Goal: Complete application form

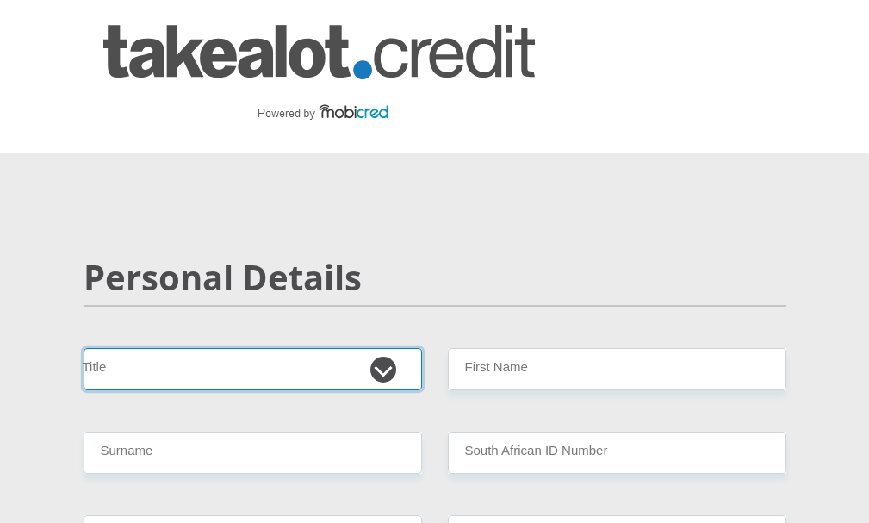
click at [385, 380] on select "Mr Ms Mrs Dr [PERSON_NAME]" at bounding box center [253, 369] width 339 height 42
select select "Mr"
click at [84, 348] on select "Mr Ms Mrs Dr [PERSON_NAME]" at bounding box center [253, 369] width 339 height 42
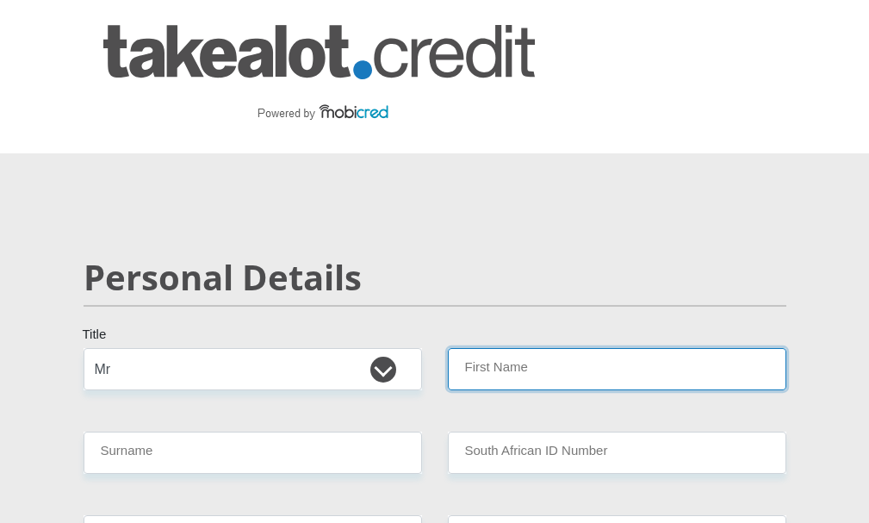
click at [483, 374] on input "First Name" at bounding box center [617, 369] width 339 height 42
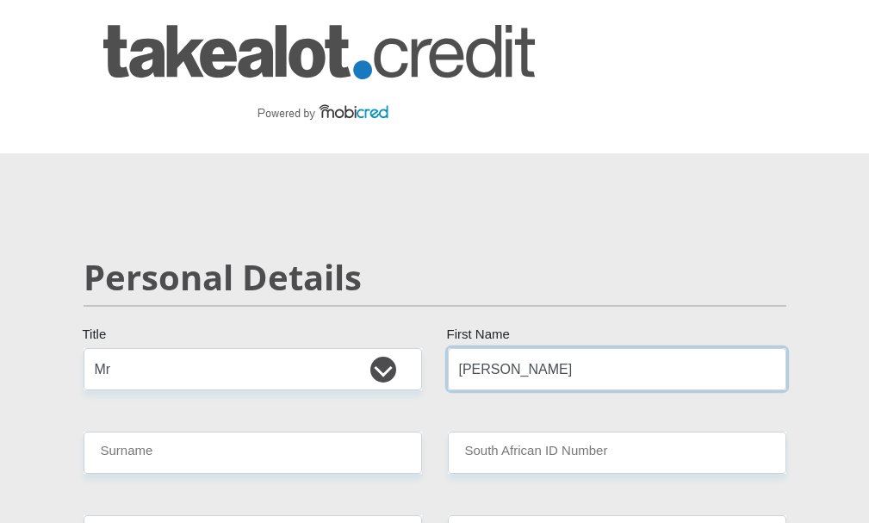
type input "[PERSON_NAME]"
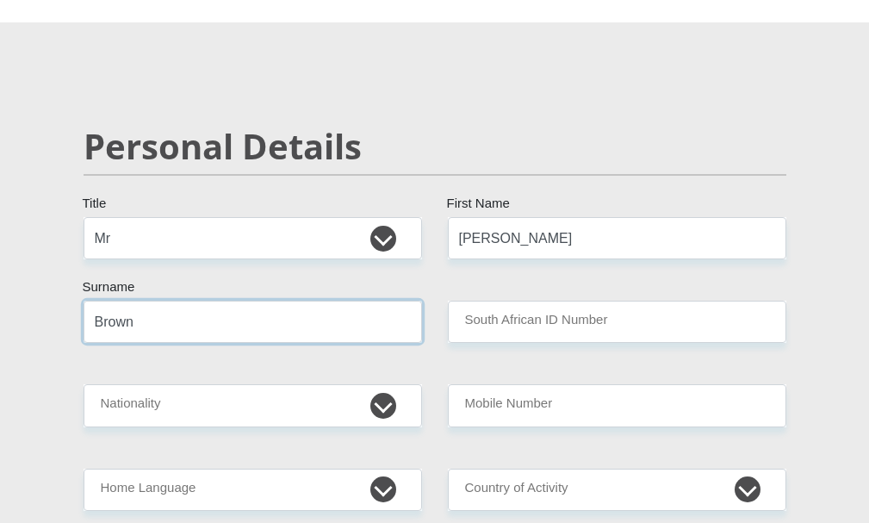
scroll to position [172, 0]
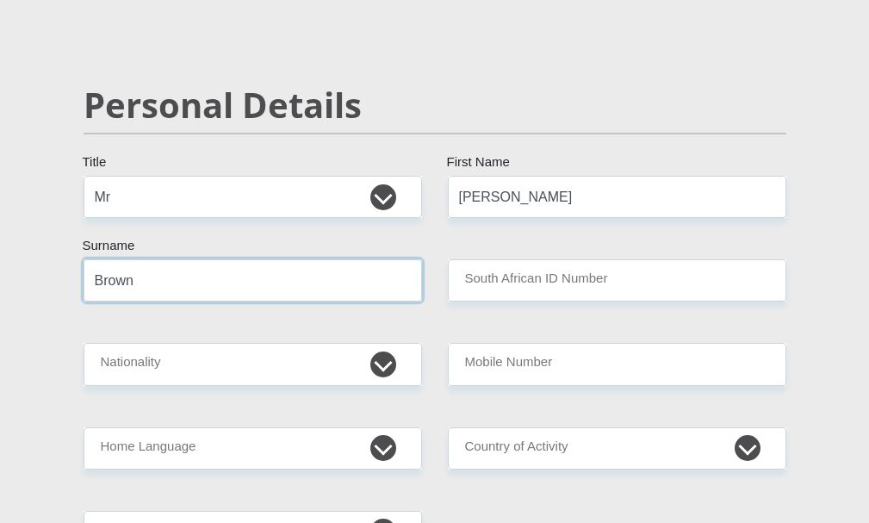
type input "Brown"
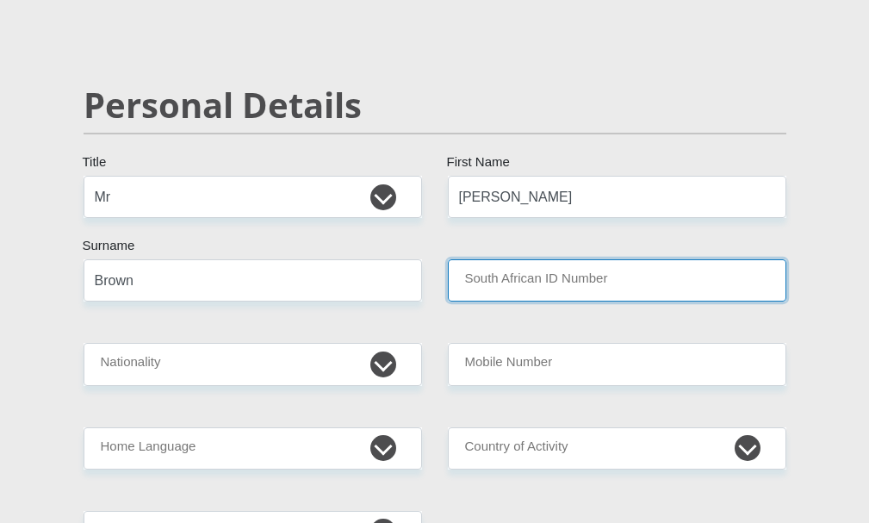
click at [528, 276] on input "South African ID Number" at bounding box center [617, 280] width 339 height 42
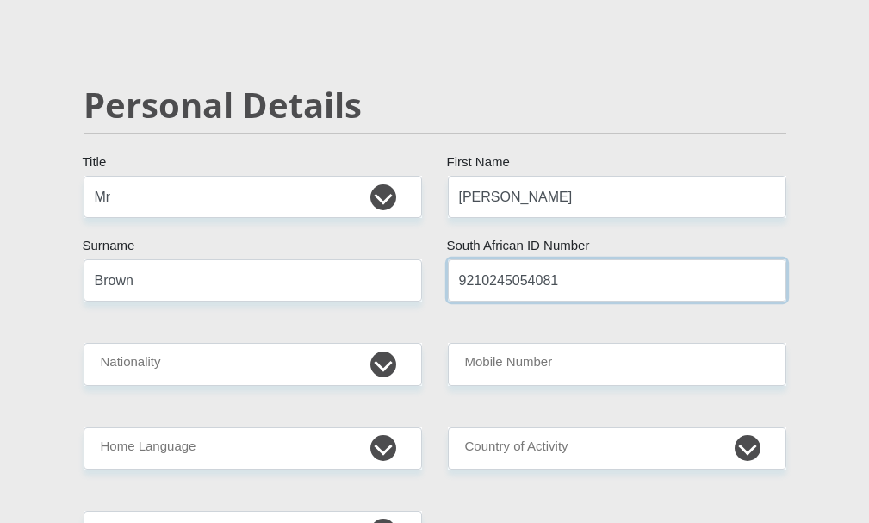
type input "9210245054081"
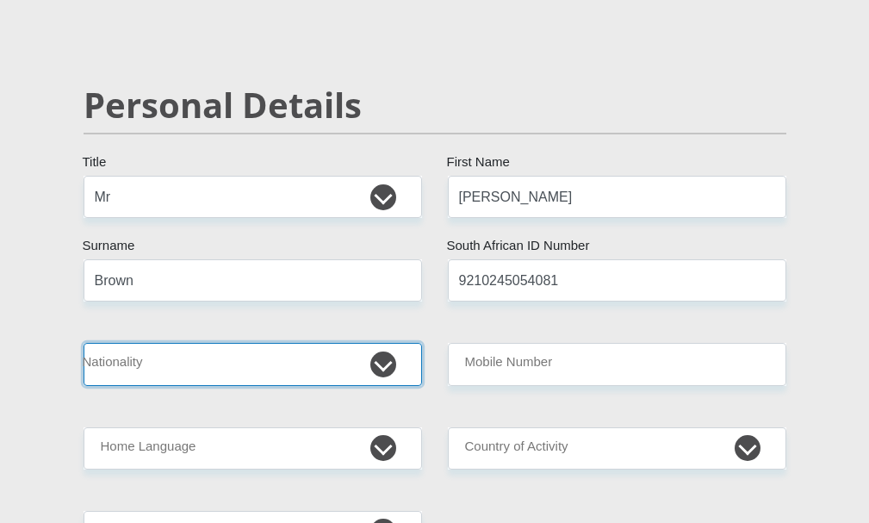
click at [313, 371] on select "South Africa Afghanistan Aland Islands Albania Algeria America Samoa American V…" at bounding box center [253, 364] width 339 height 42
click at [84, 343] on select "South Africa Afghanistan Aland Islands Albania Algeria America Samoa American V…" at bounding box center [253, 364] width 339 height 42
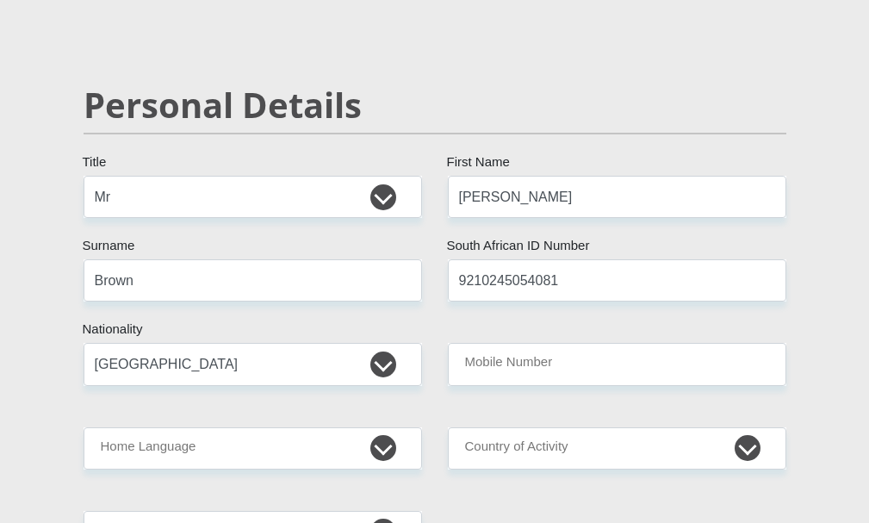
click at [128, 370] on select "South Africa Afghanistan Aland Islands Albania Algeria America Samoa American V…" at bounding box center [253, 364] width 339 height 42
select select "ZAF"
click at [84, 343] on select "South Africa Afghanistan Aland Islands Albania Algeria America Samoa American V…" at bounding box center [253, 364] width 339 height 42
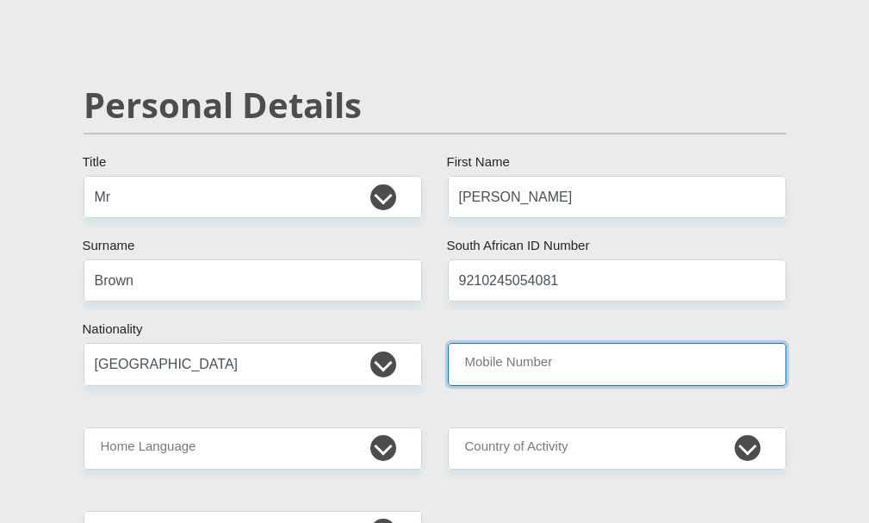
click at [484, 366] on input "Mobile Number" at bounding box center [617, 364] width 339 height 42
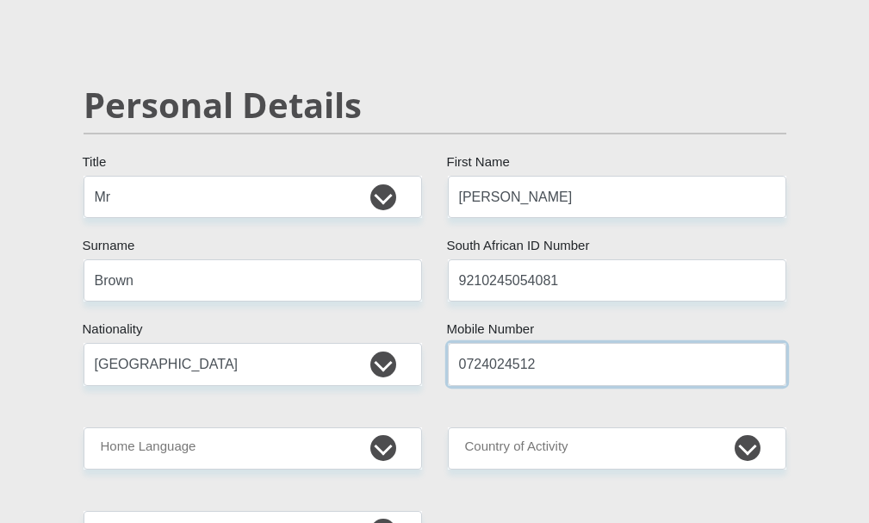
type input "0724024512"
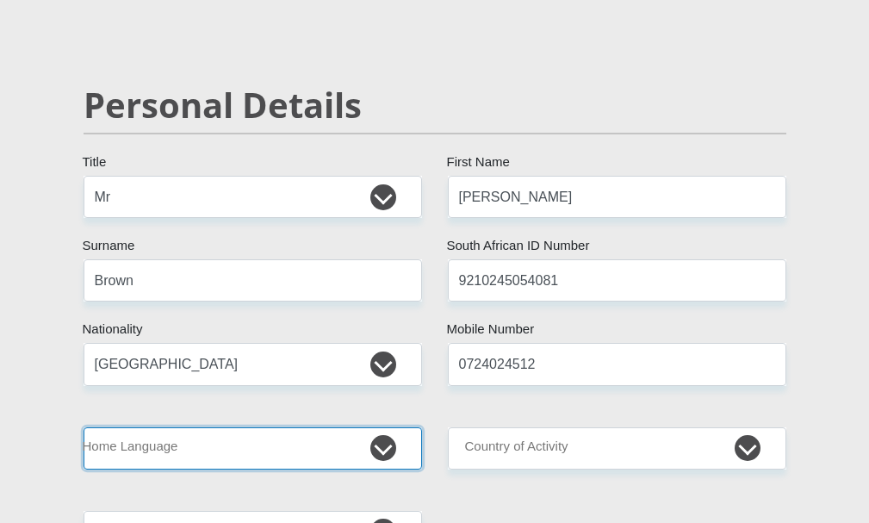
click at [311, 436] on select "Afrikaans English Sepedi South Ndebele Southern Sotho Swati Tsonga Tswana Venda…" at bounding box center [253, 448] width 339 height 42
select select "eng"
click at [84, 427] on select "Afrikaans English Sepedi South Ndebele Southern Sotho Swati Tsonga Tswana Venda…" at bounding box center [253, 448] width 339 height 42
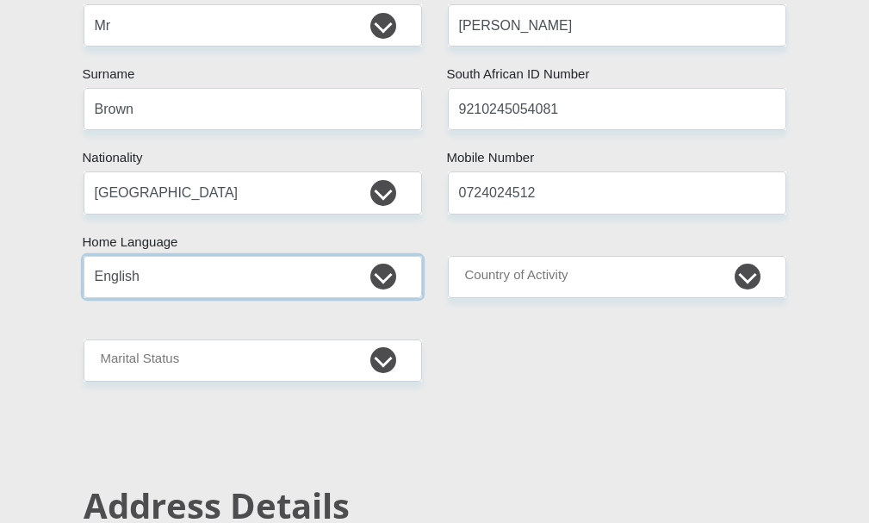
scroll to position [345, 0]
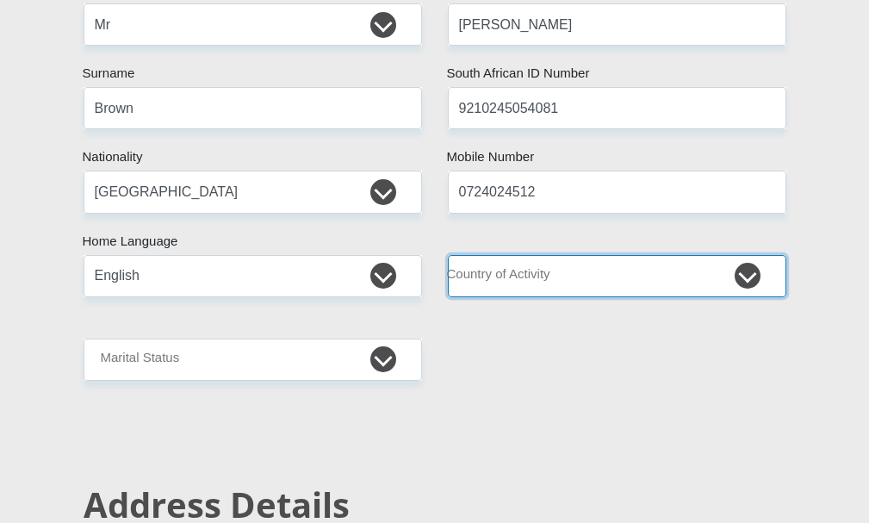
click at [568, 277] on select "South Africa Afghanistan Aland Islands Albania Algeria America Samoa American V…" at bounding box center [617, 276] width 339 height 42
select select "ZAF"
click at [448, 255] on select "South Africa Afghanistan Aland Islands Albania Algeria America Samoa American V…" at bounding box center [617, 276] width 339 height 42
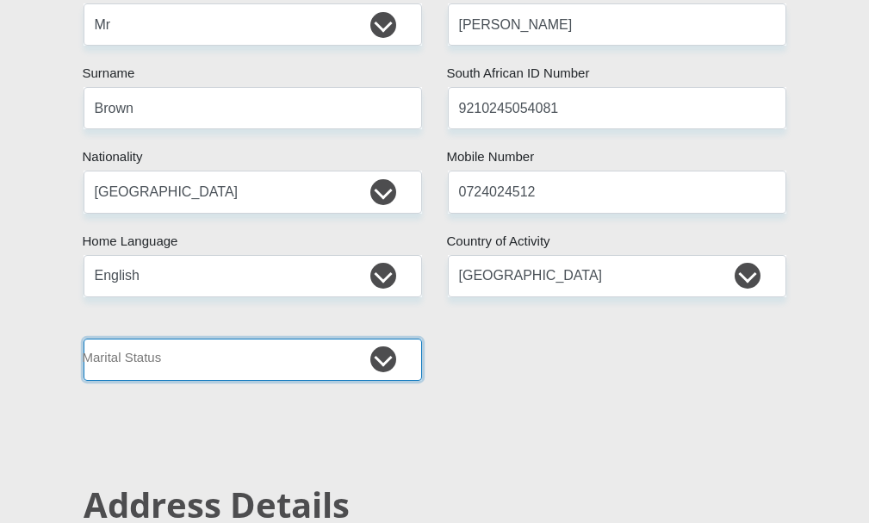
click at [302, 350] on select "Married ANC Single Divorced Widowed Married COP or Customary Law" at bounding box center [253, 360] width 339 height 42
select select "2"
click at [84, 339] on select "Married ANC Single Divorced Widowed Married COP or Customary Law" at bounding box center [253, 360] width 339 height 42
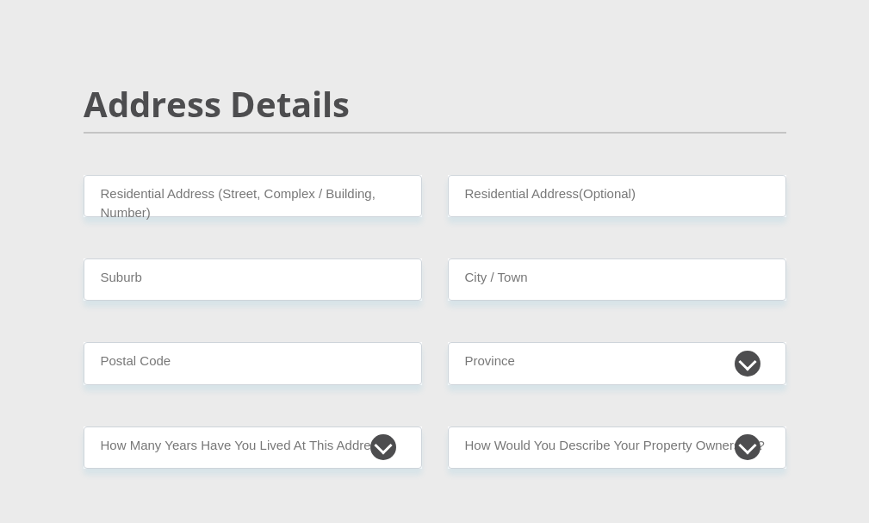
scroll to position [775, 0]
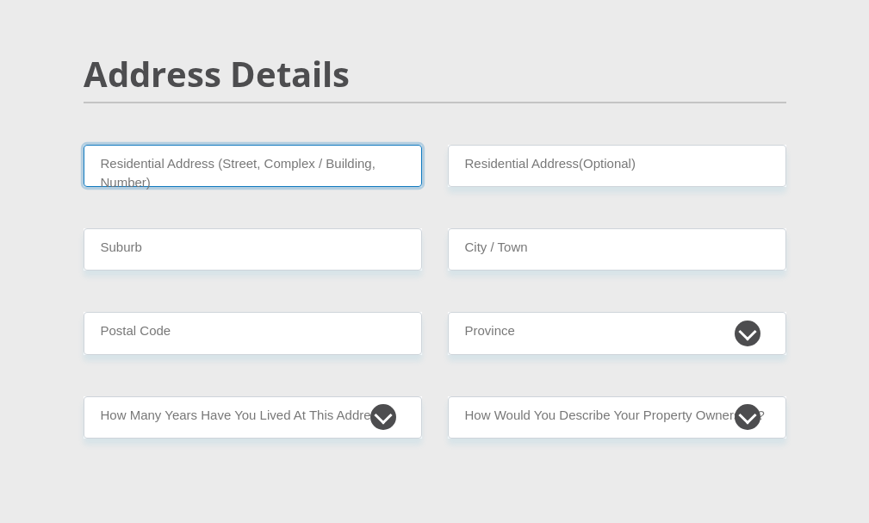
click at [268, 166] on input "Residential Address (Street, Complex / Building, Number)" at bounding box center [253, 166] width 339 height 42
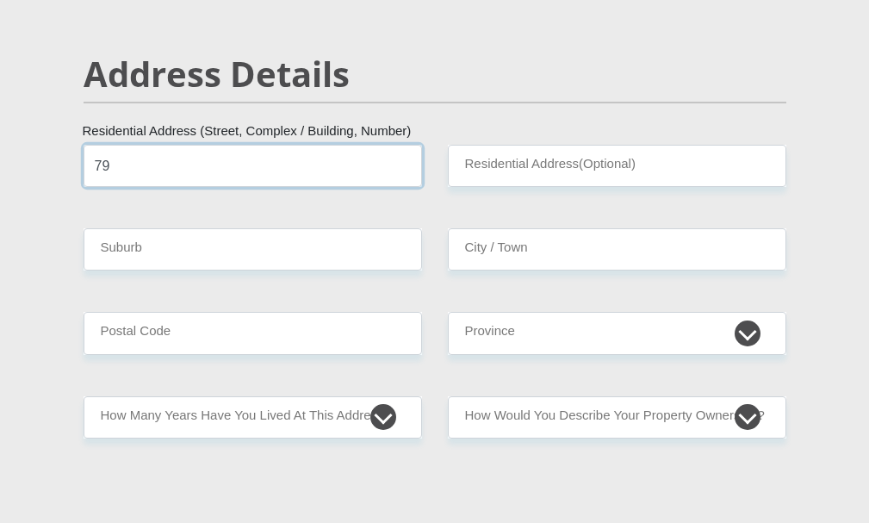
click at [268, 166] on input "79" at bounding box center [253, 166] width 339 height 42
type input "79 Bayhill drive"
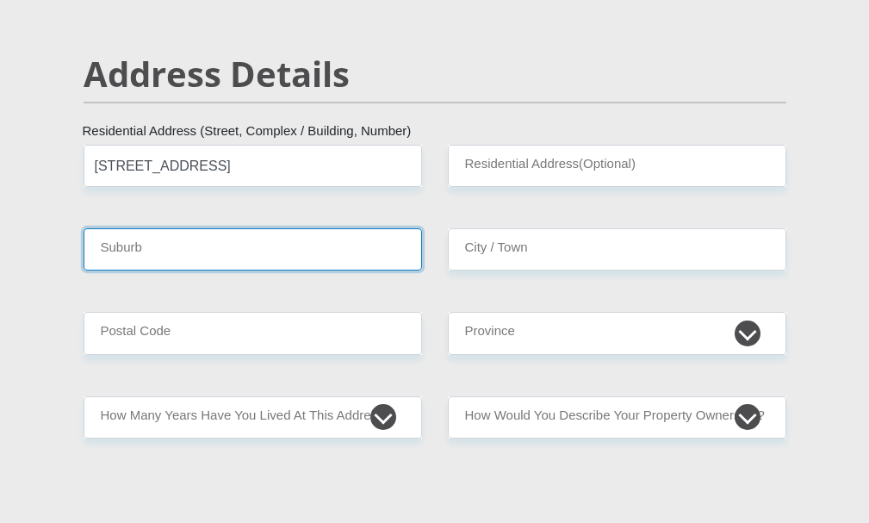
click at [296, 258] on input "Suburb" at bounding box center [253, 249] width 339 height 42
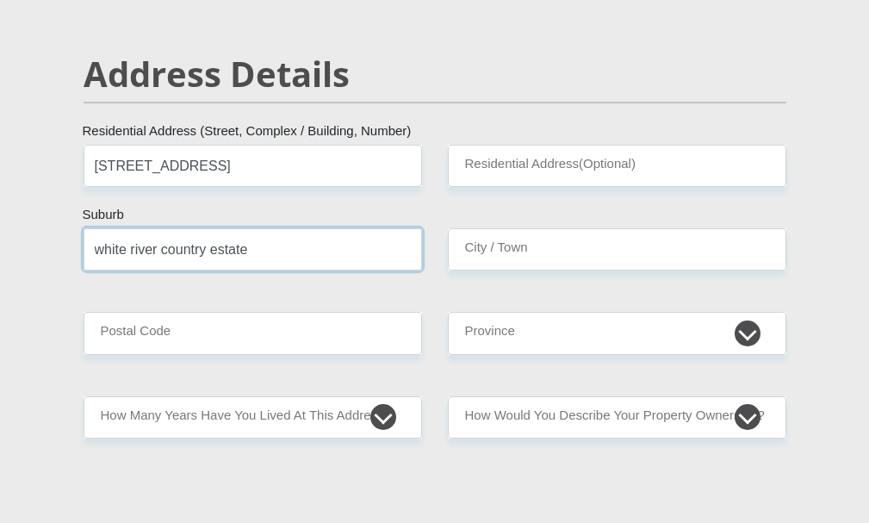
type input "white river country estate"
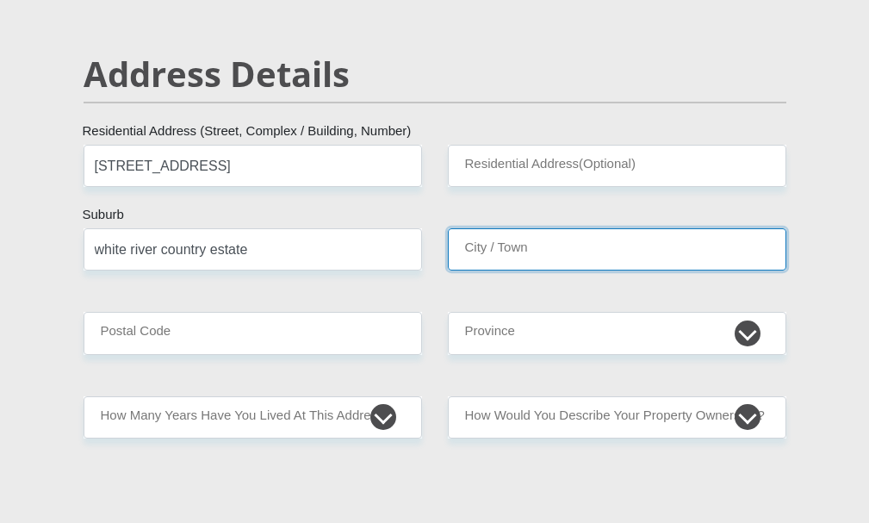
click at [524, 235] on input "City / Town" at bounding box center [617, 249] width 339 height 42
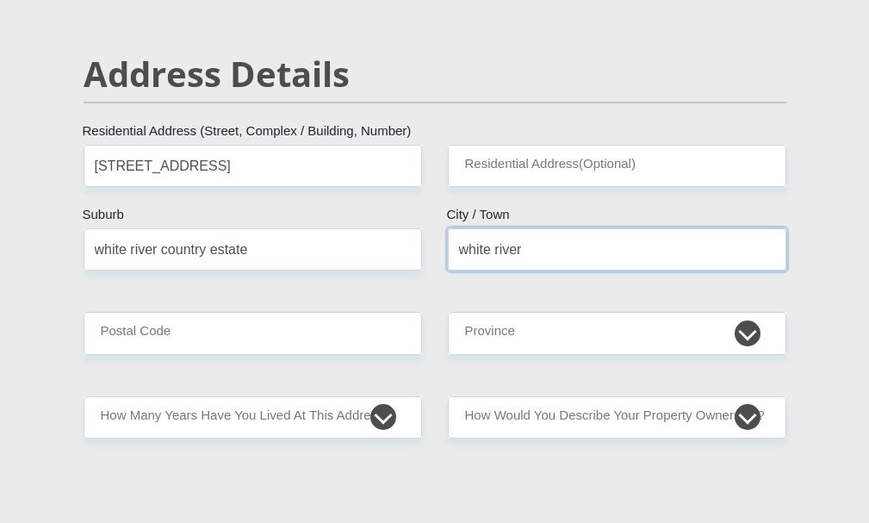
type input "white river"
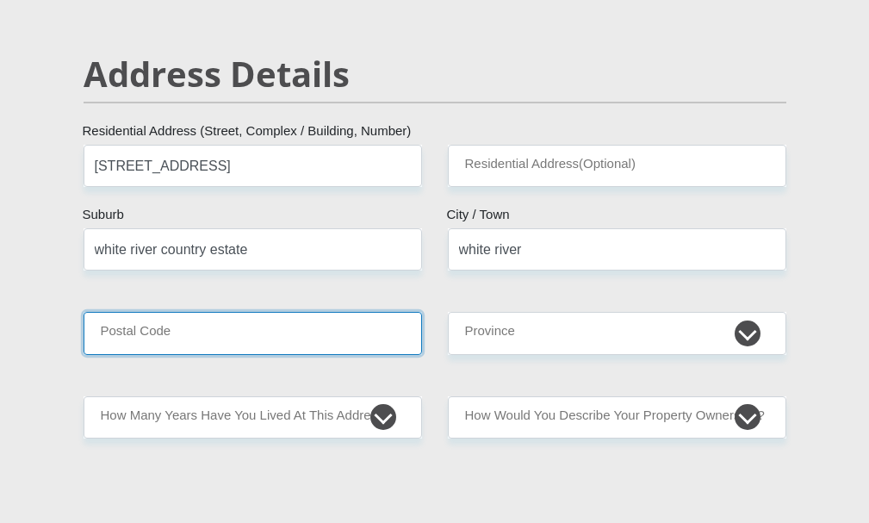
click at [306, 320] on input "Postal Code" at bounding box center [253, 333] width 339 height 42
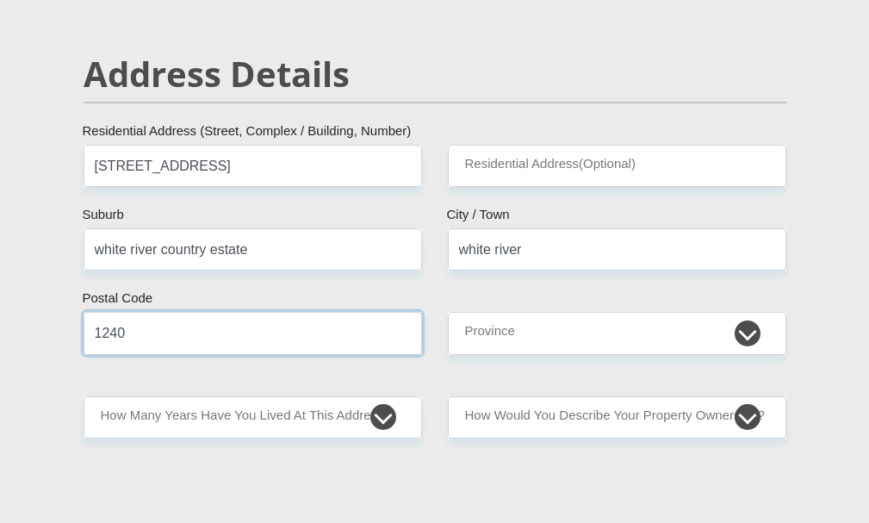
type input "1240"
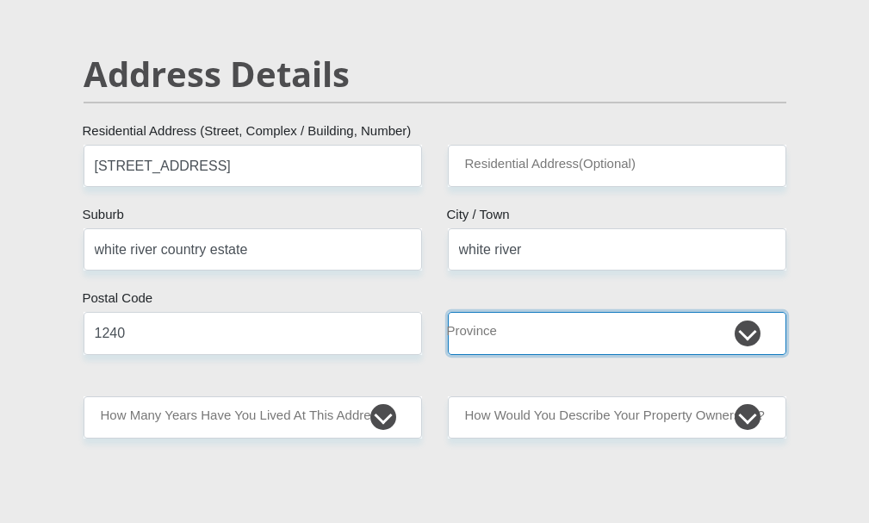
click at [489, 326] on select "Eastern Cape Free State Gauteng KwaZulu-Natal Limpopo Mpumalanga Northern Cape …" at bounding box center [617, 333] width 339 height 42
select select "Mpumalanga"
click at [448, 312] on select "Eastern Cape Free State Gauteng KwaZulu-Natal Limpopo Mpumalanga Northern Cape …" at bounding box center [617, 333] width 339 height 42
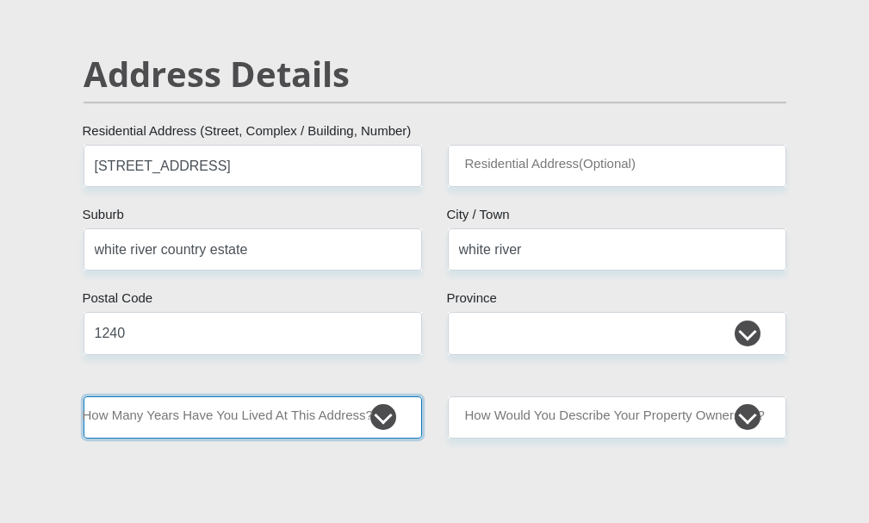
click at [376, 421] on select "less than 1 year 1-3 years 3-5 years 5+ years" at bounding box center [253, 417] width 339 height 42
select select "5"
click at [84, 396] on select "less than 1 year 1-3 years 3-5 years 5+ years" at bounding box center [253, 417] width 339 height 42
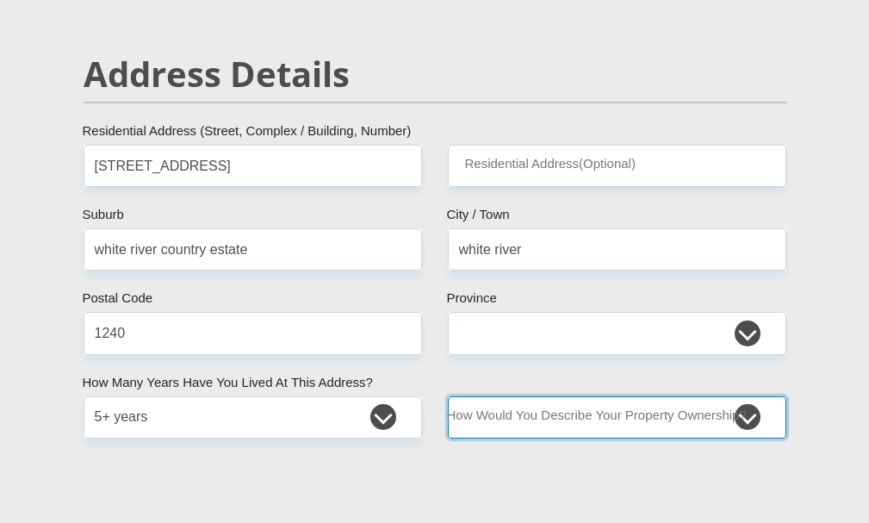
click at [518, 414] on select "Owned Rented Family Owned Company Dwelling" at bounding box center [617, 417] width 339 height 42
select select "Owned"
click at [448, 396] on select "Owned Rented Family Owned Company Dwelling" at bounding box center [617, 417] width 339 height 42
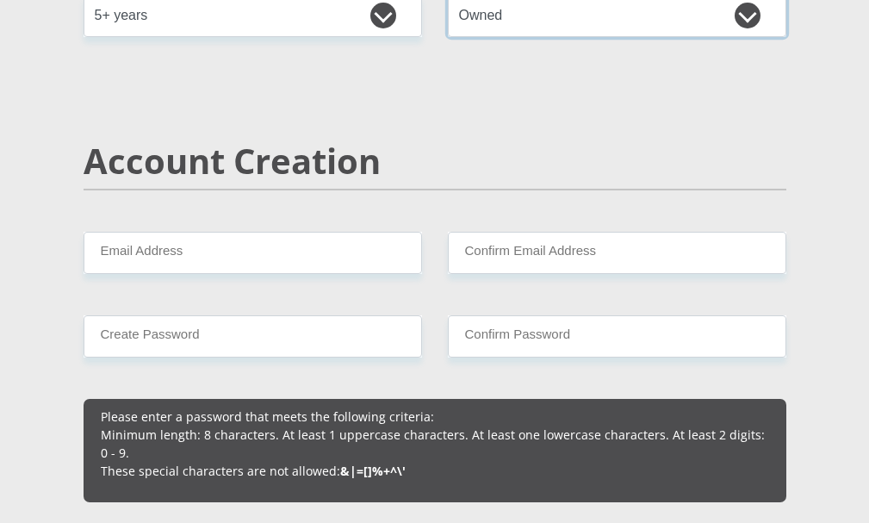
scroll to position [1206, 0]
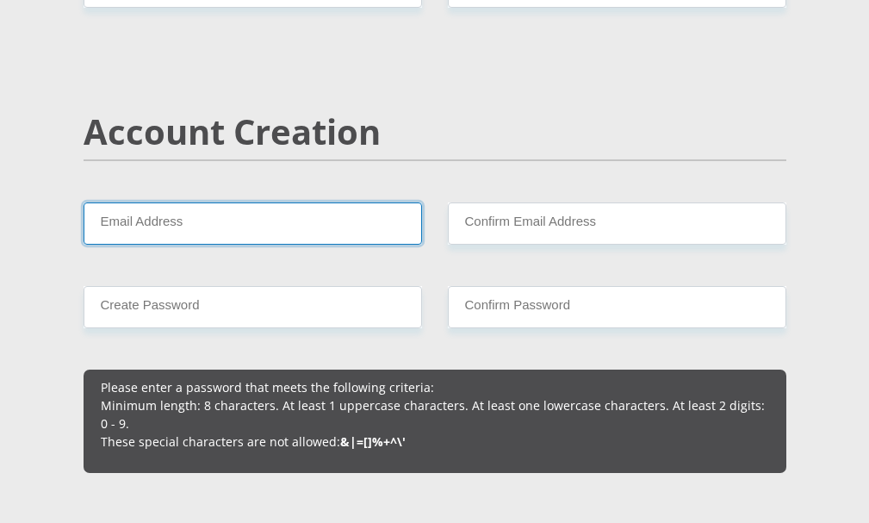
click at [240, 236] on input "Email Address" at bounding box center [253, 223] width 339 height 42
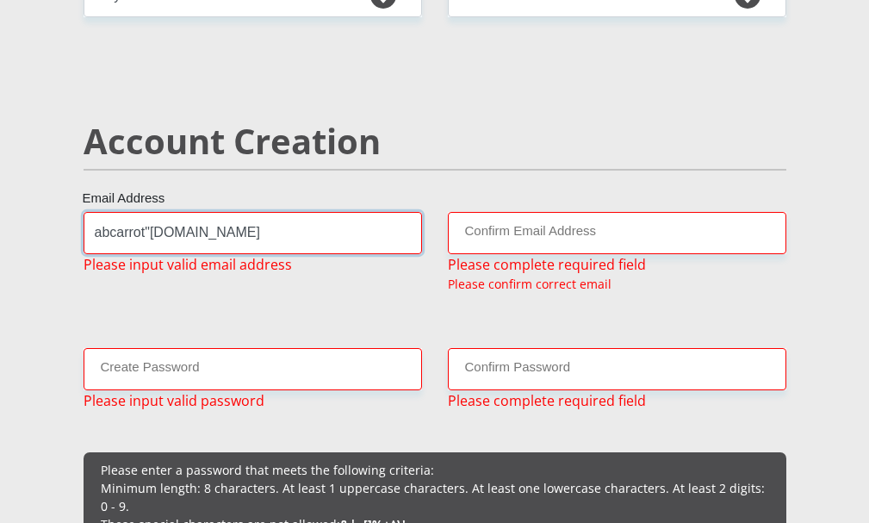
drag, startPoint x: 236, startPoint y: 228, endPoint x: 73, endPoint y: 227, distance: 162.8
click at [73, 227] on div "abcarrot"gmaiol.co Email Address Please input valid email address" at bounding box center [253, 259] width 364 height 95
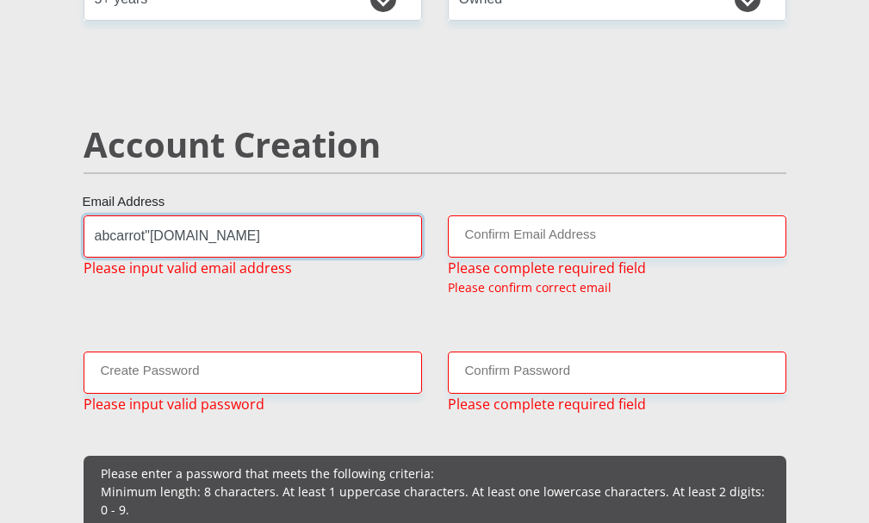
scroll to position [1192, 0]
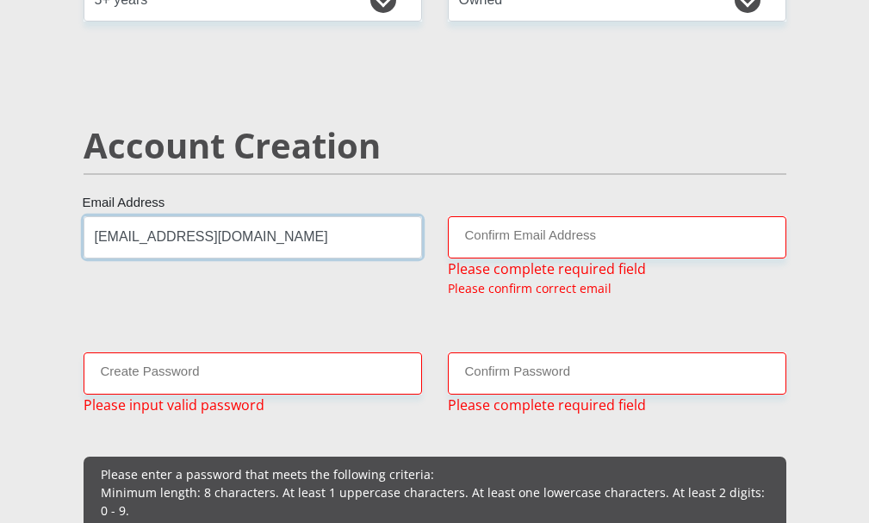
type input "abcarrot@gmail.com"
click at [543, 202] on div "Account Creation" at bounding box center [435, 170] width 729 height 91
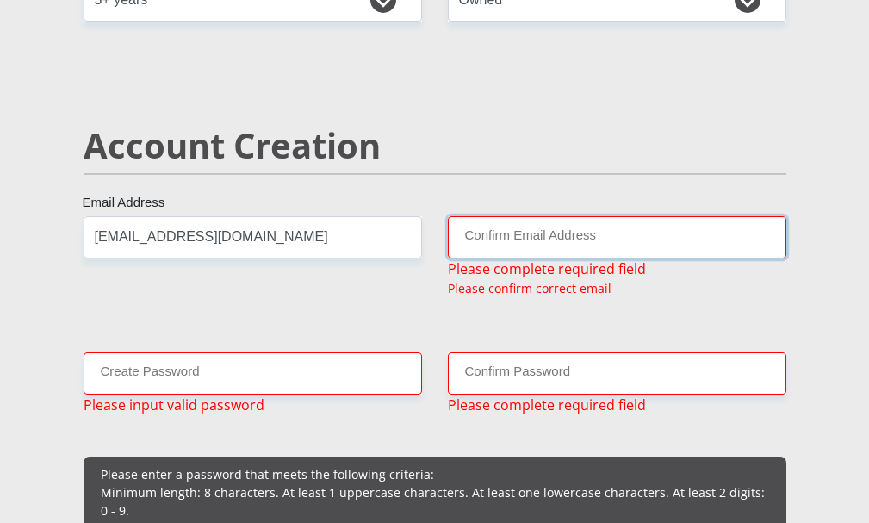
click at [537, 255] on input "Confirm Email Address" at bounding box center [617, 237] width 339 height 42
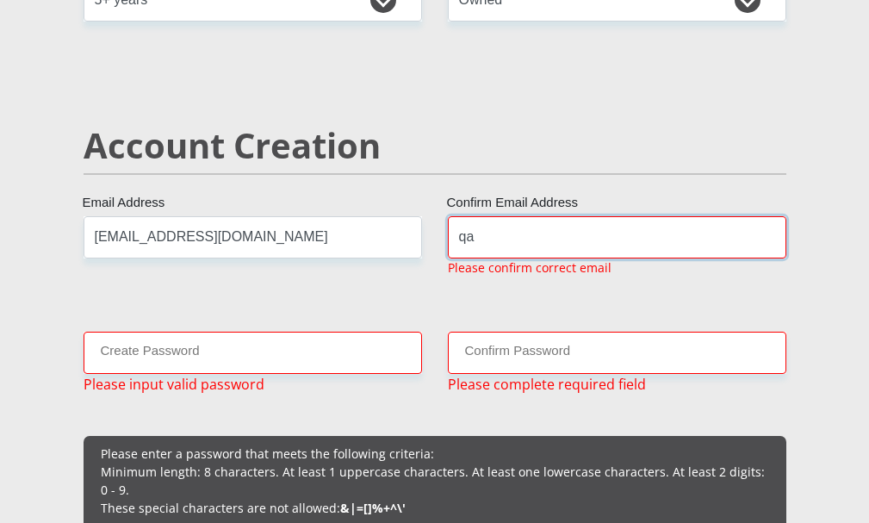
type input "q"
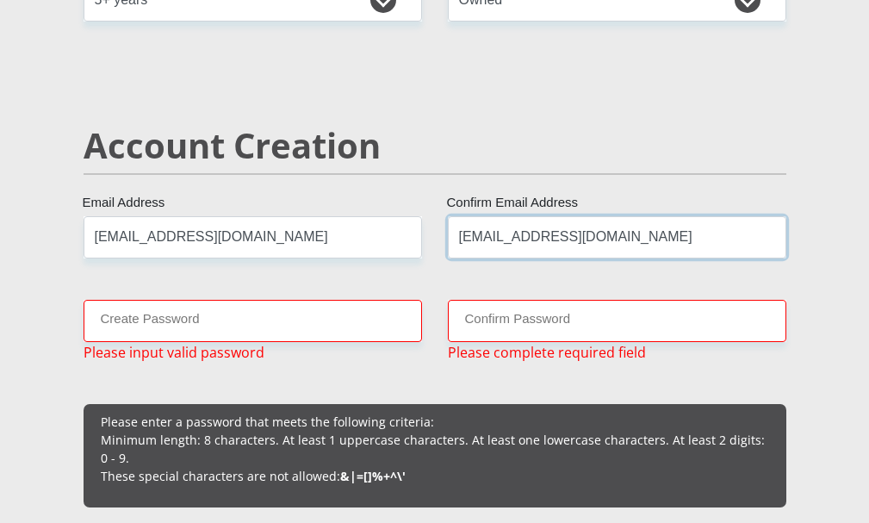
type input "abcarrot@gmail.com"
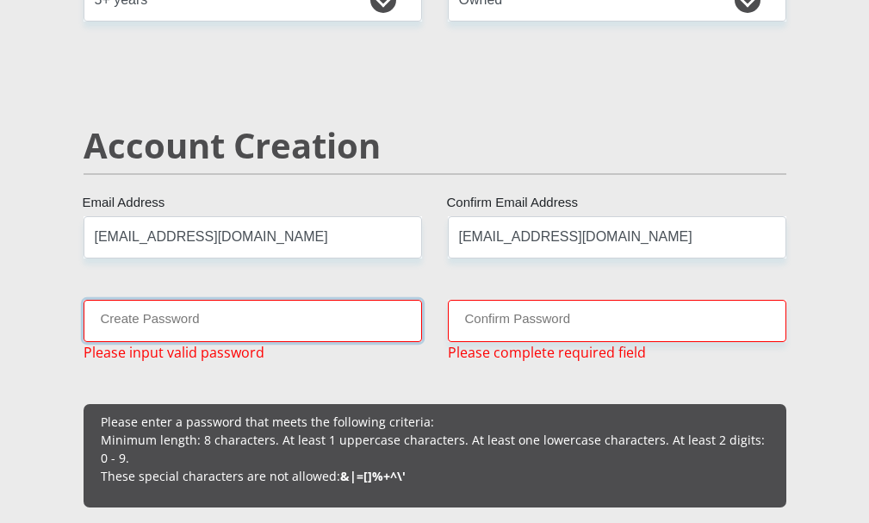
click at [172, 320] on input "Create Password" at bounding box center [253, 321] width 339 height 42
type input "m"
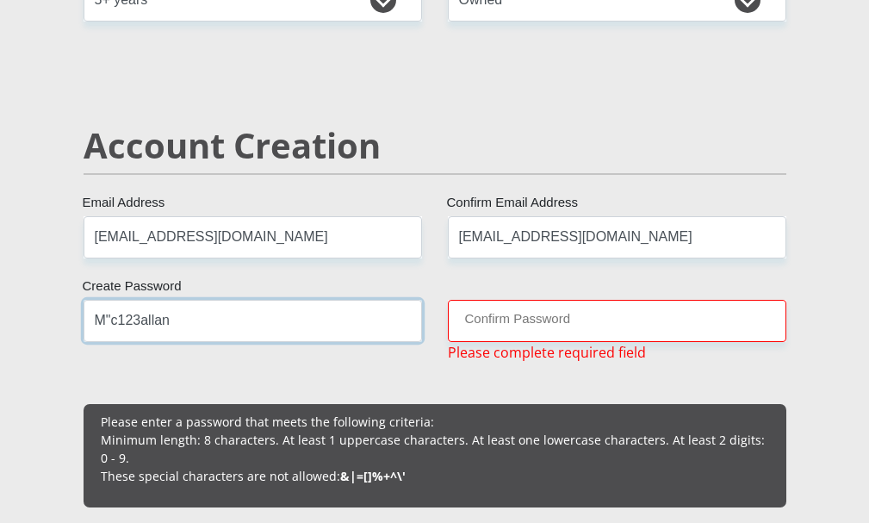
type input "M"c123allan"
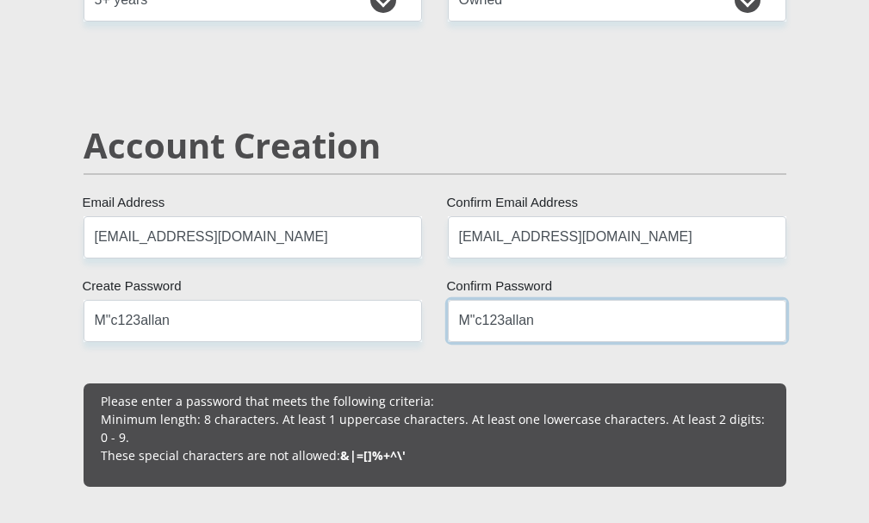
type input "M"c123allan"
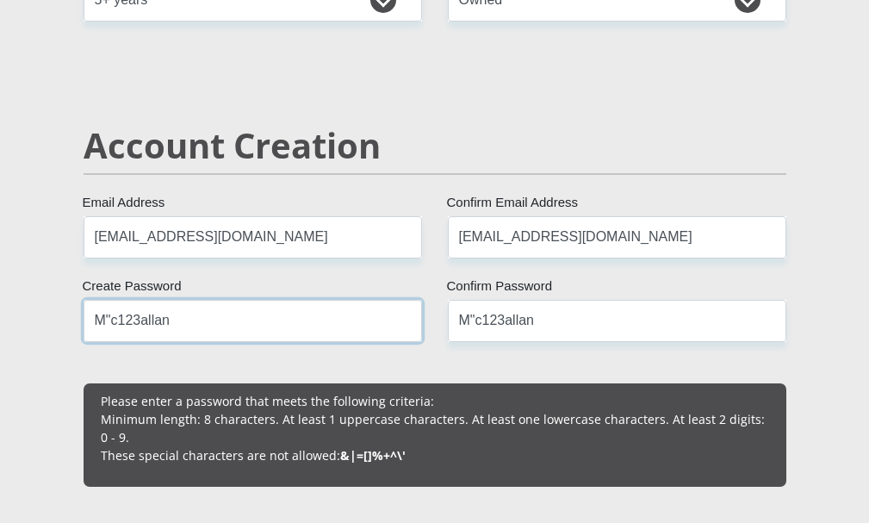
click at [113, 316] on input "M"c123allan" at bounding box center [253, 321] width 339 height 42
type input "M@c123allan"
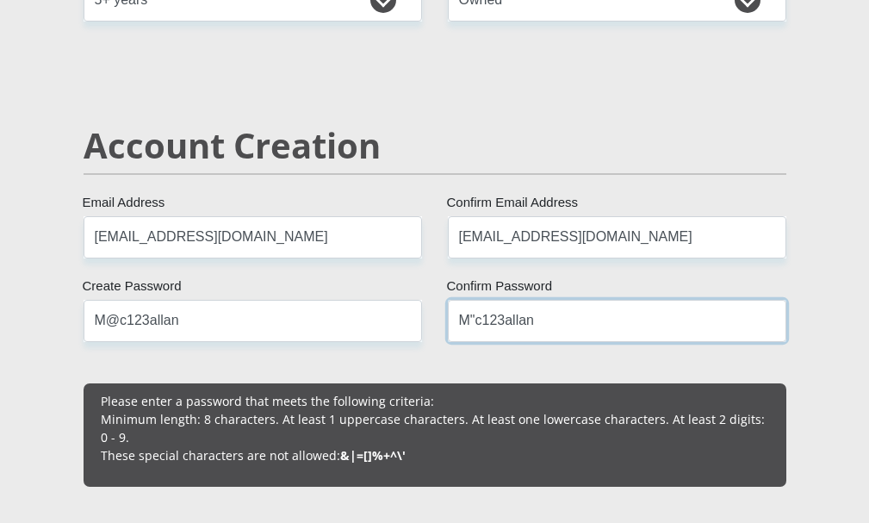
click at [478, 320] on input "M"c123allan" at bounding box center [617, 321] width 339 height 42
click at [574, 324] on input "M@c123allan" at bounding box center [617, 321] width 339 height 42
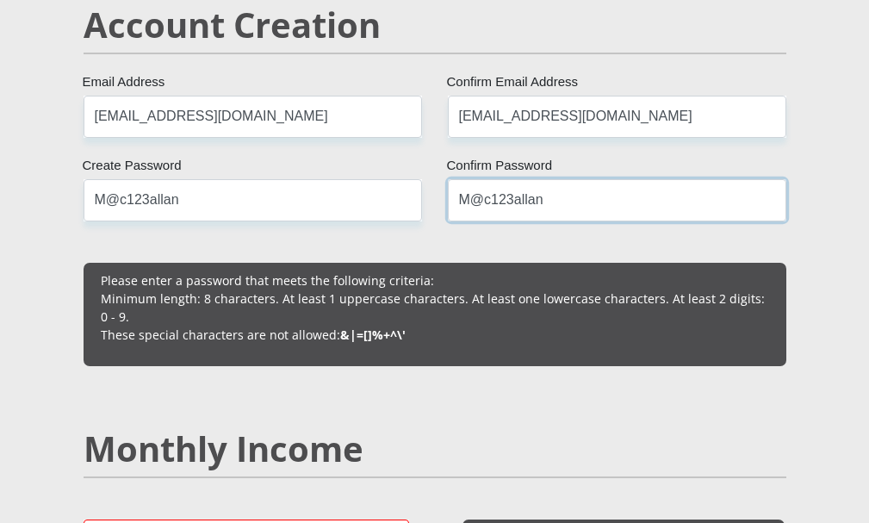
scroll to position [1450, 0]
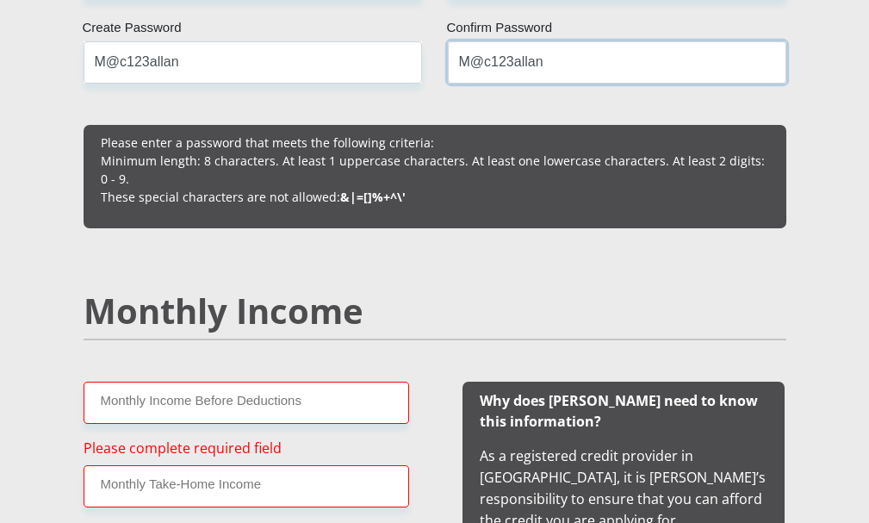
type input "M@c123allan"
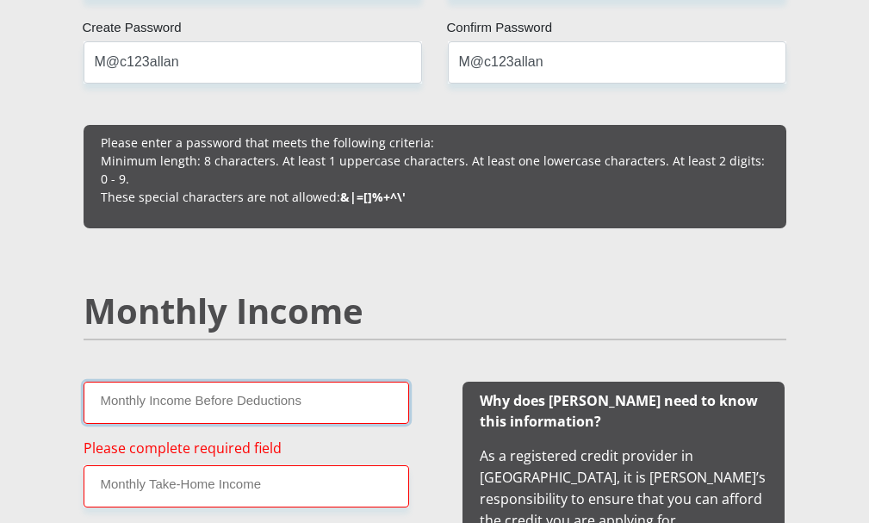
click at [276, 394] on input "Monthly Income Before Deductions" at bounding box center [247, 403] width 326 height 42
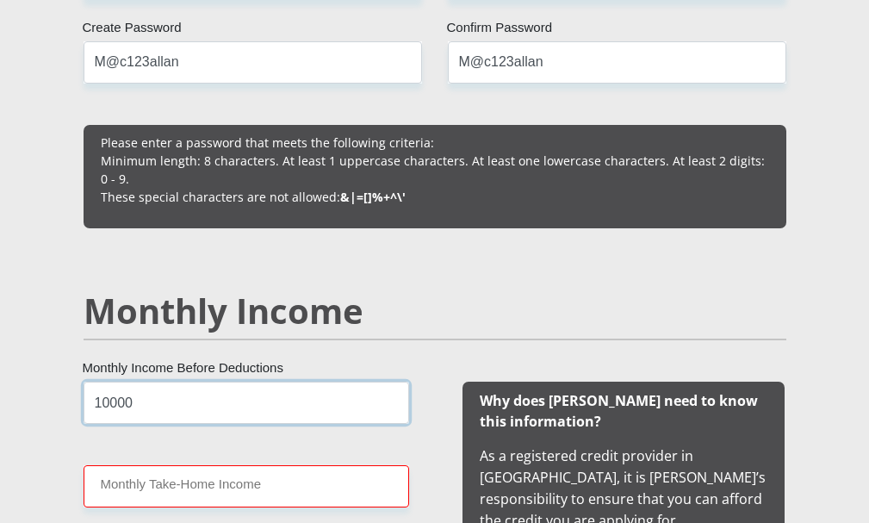
type input "10000"
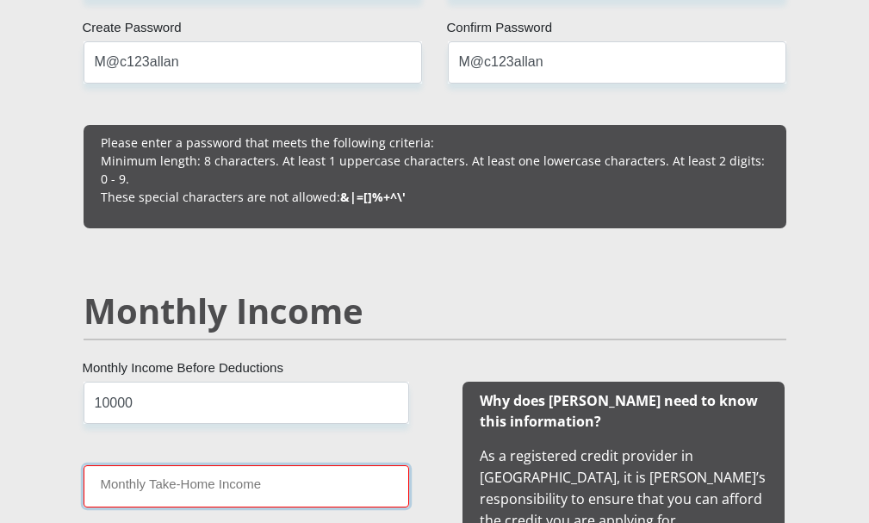
click at [218, 498] on input "Monthly Take-Home Income" at bounding box center [247, 486] width 326 height 42
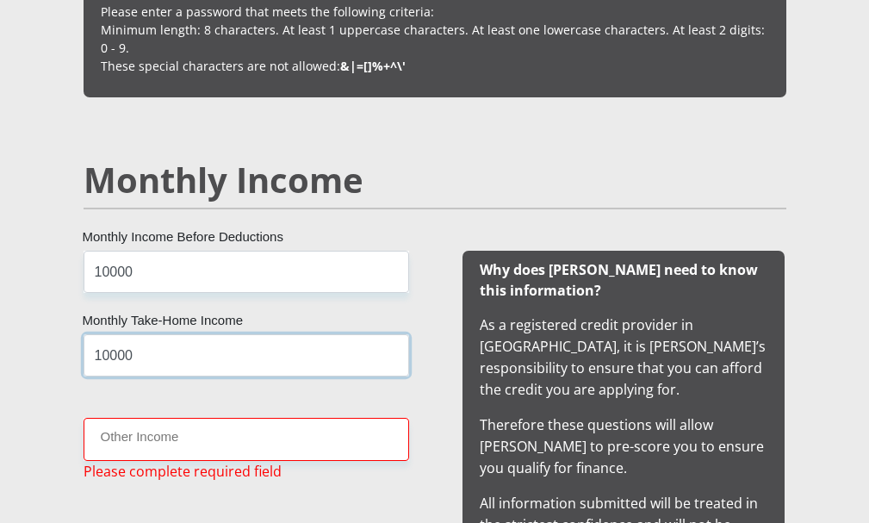
scroll to position [1709, 0]
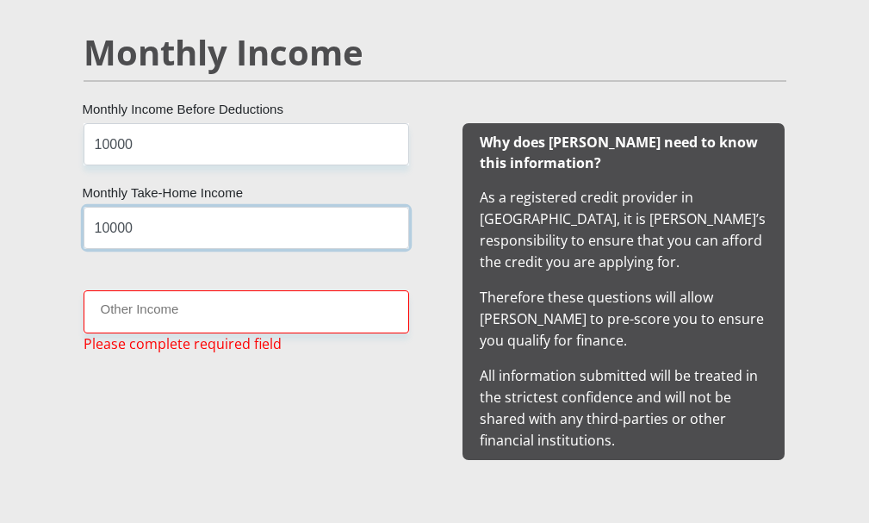
type input "10000"
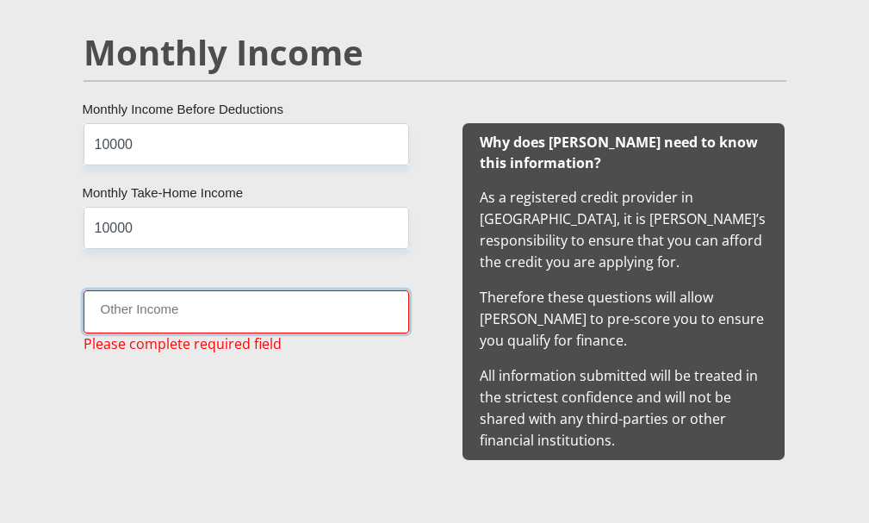
click at [208, 312] on input "Other Income" at bounding box center [247, 311] width 326 height 42
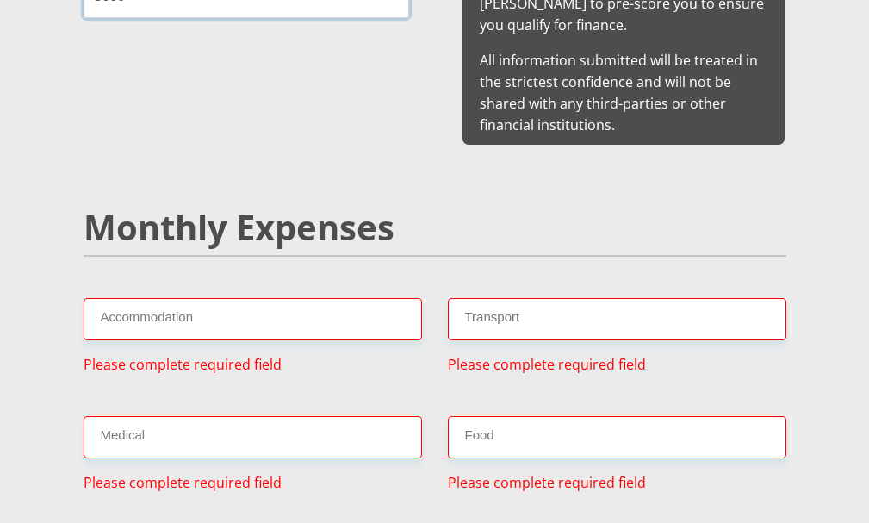
scroll to position [2053, 0]
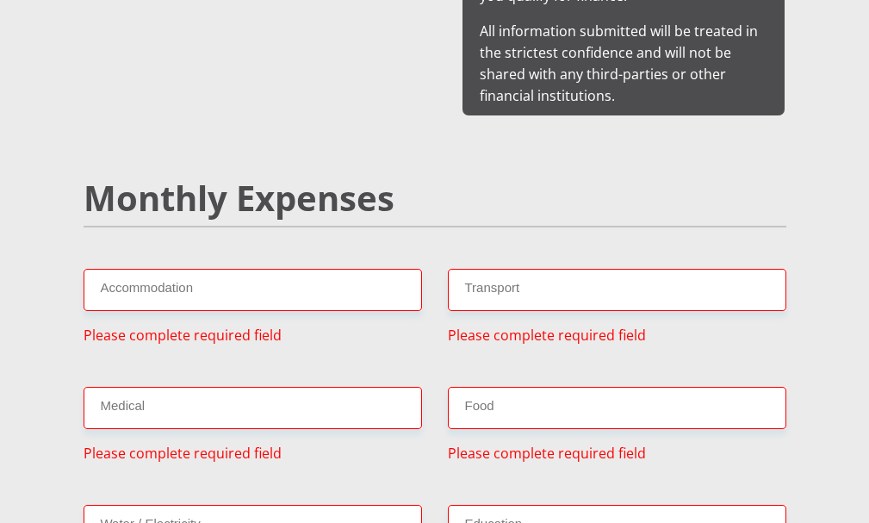
type input "5000"
click at [136, 285] on input "Accommodation" at bounding box center [253, 290] width 339 height 42
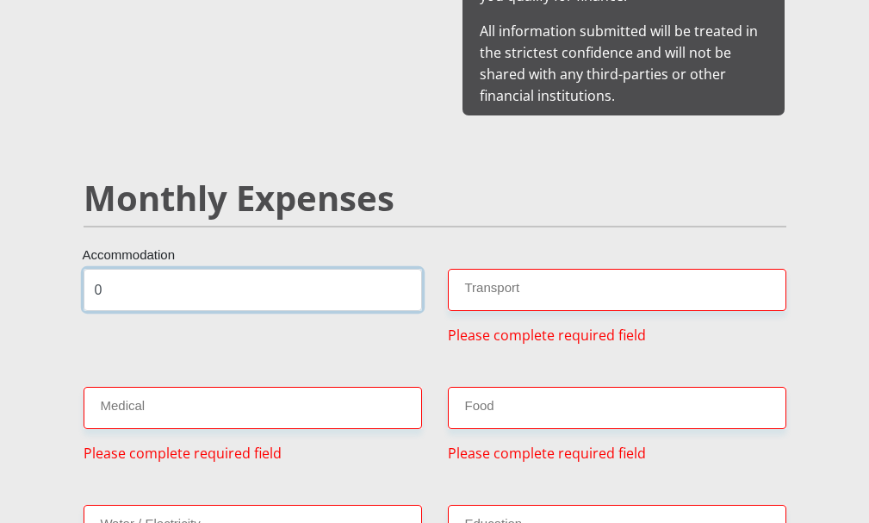
type input "0"
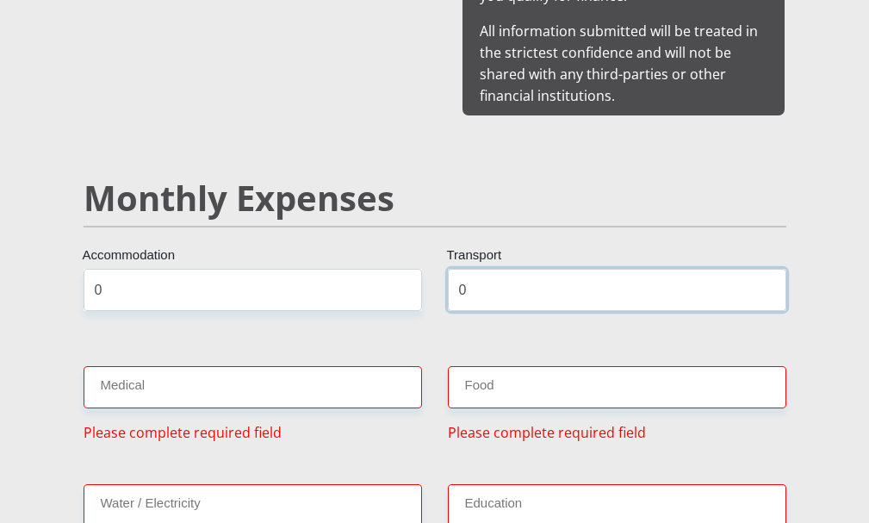
type input "0"
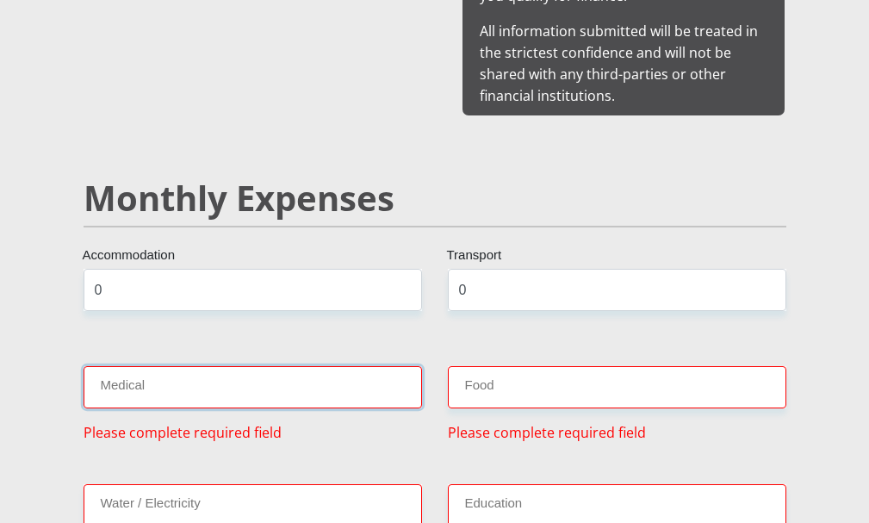
click at [105, 366] on input "Medical" at bounding box center [253, 387] width 339 height 42
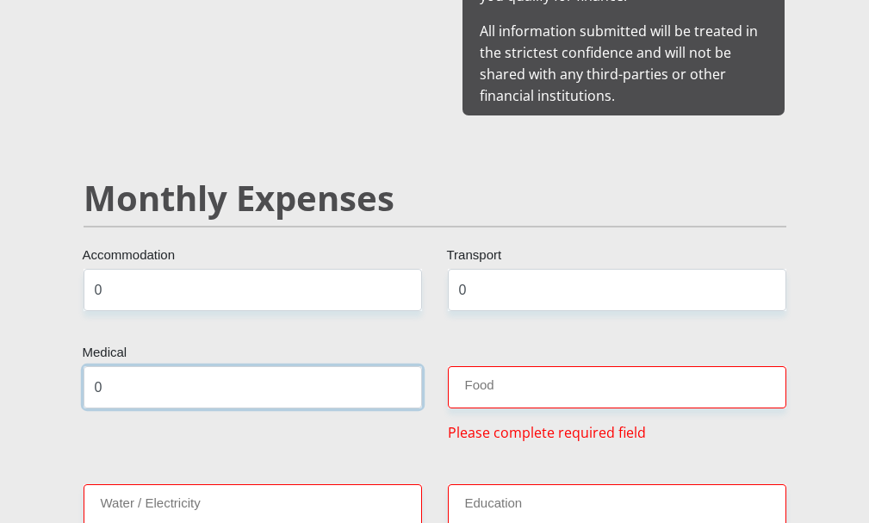
type input "0"
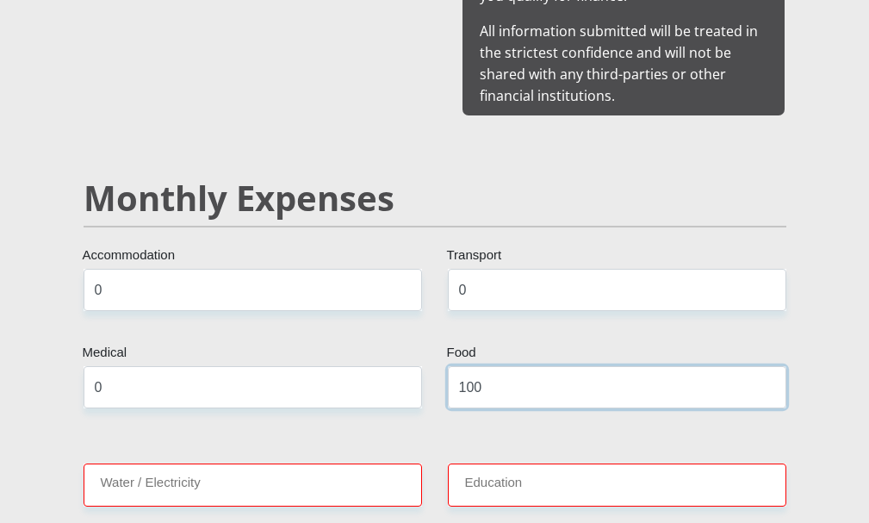
click at [523, 385] on input "100" at bounding box center [617, 387] width 339 height 42
type input "1000"
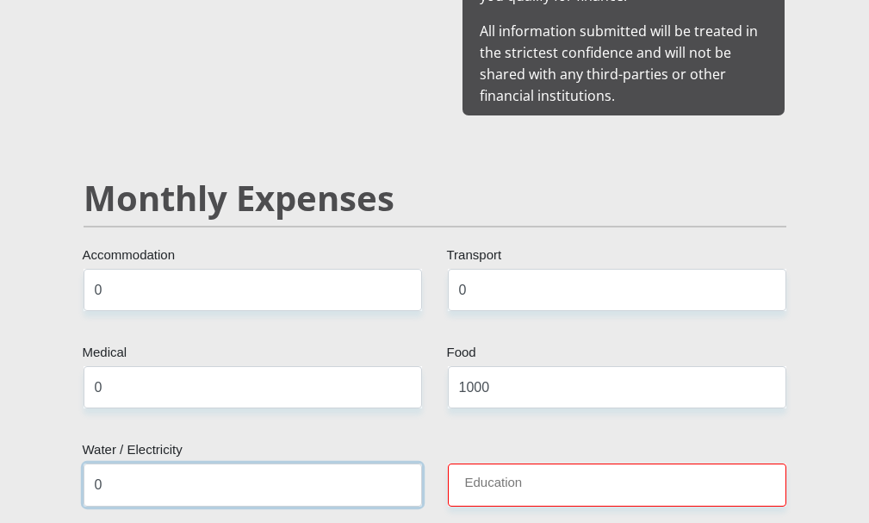
type input "0"
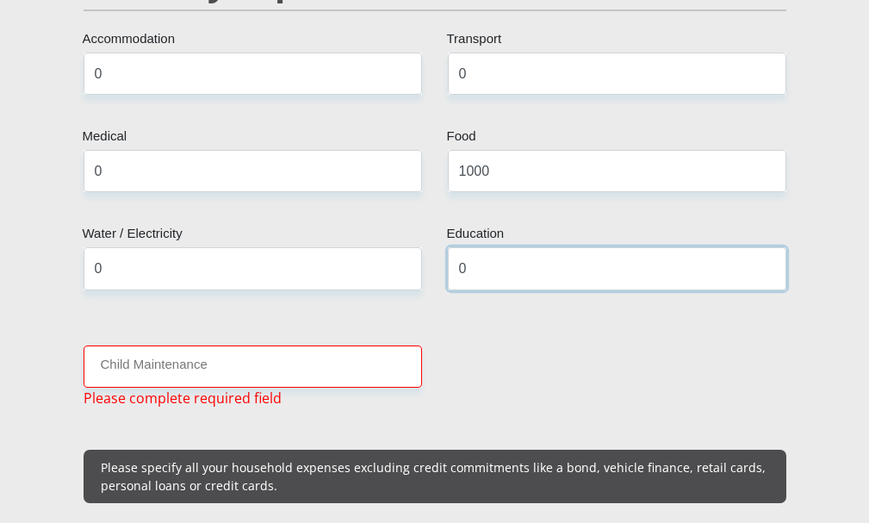
scroll to position [2312, 0]
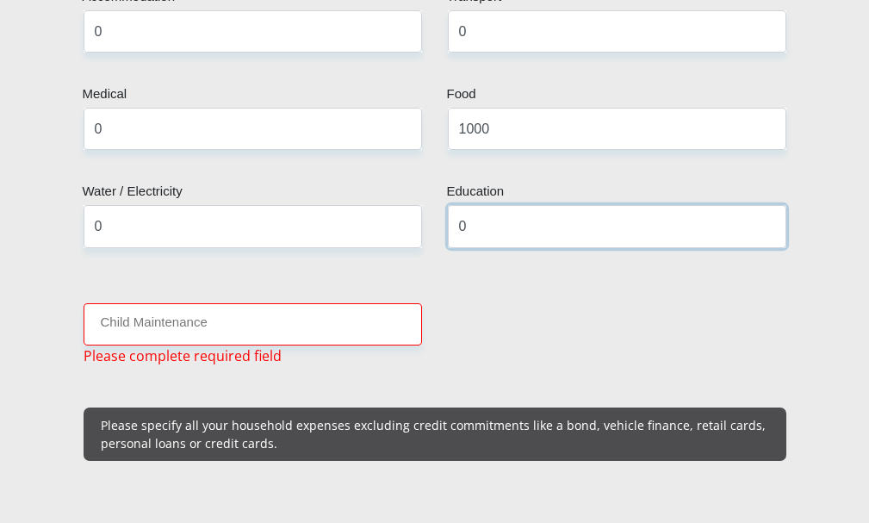
type input "0"
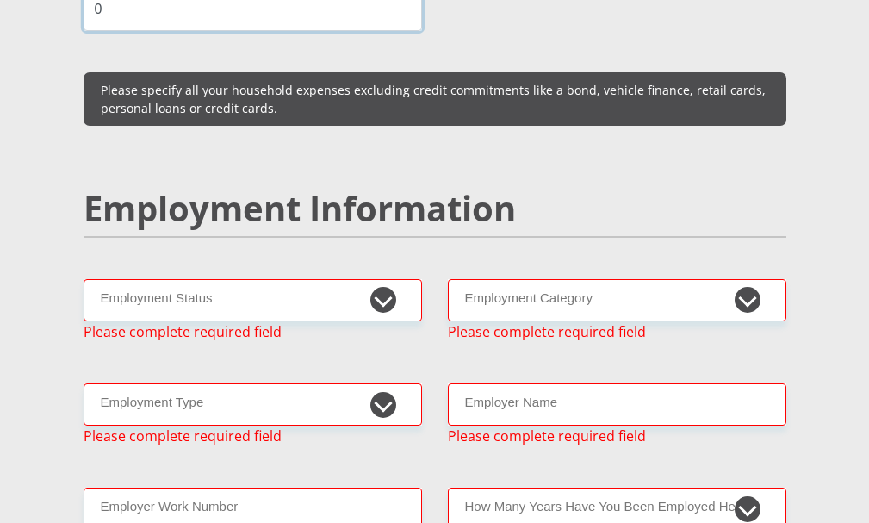
scroll to position [2656, 0]
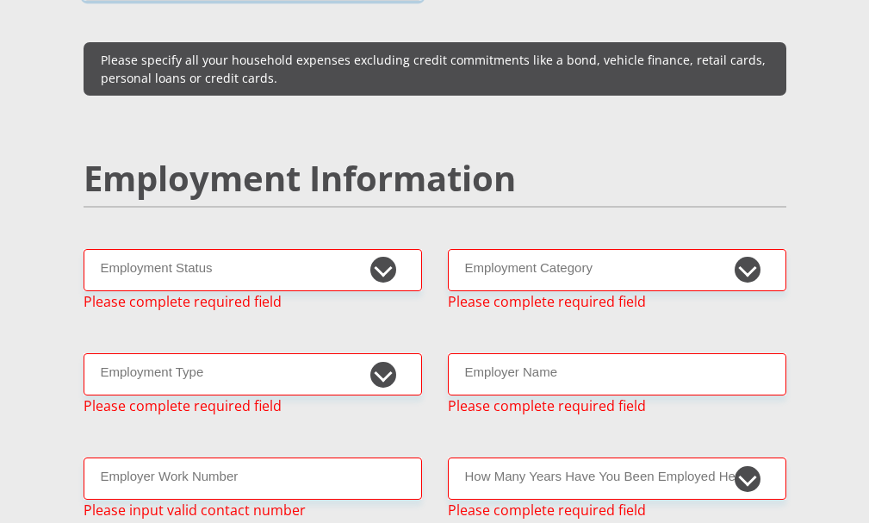
type input "0"
click at [372, 267] on select "Permanent/Full-time Part-time/Casual Contract Worker Self-Employed Housewife Re…" at bounding box center [253, 270] width 339 height 42
select select "4"
click at [84, 249] on select "Permanent/Full-time Part-time/Casual Contract Worker Self-Employed Housewife Re…" at bounding box center [253, 270] width 339 height 42
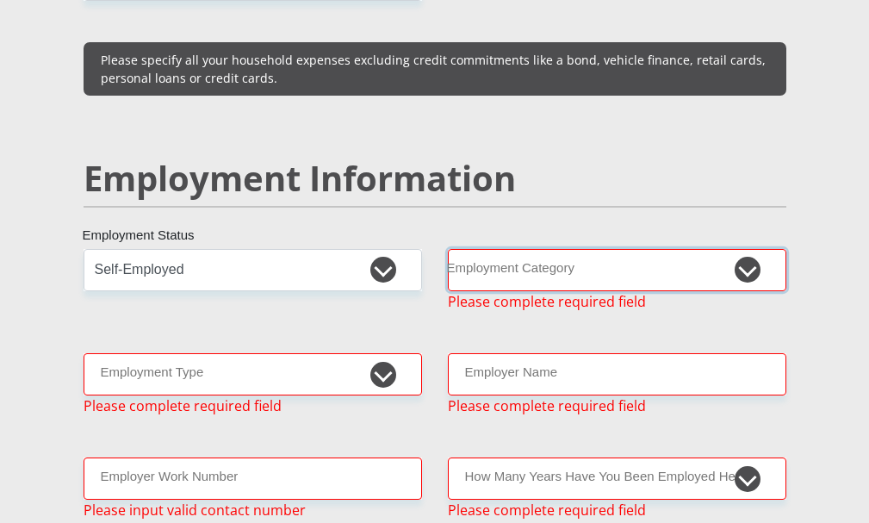
click at [564, 256] on select "AGRICULTURE ALCOHOL & TOBACCO CONSTRUCTION MATERIALS METALLURGY EQUIPMENT FOR R…" at bounding box center [617, 270] width 339 height 42
select select "50"
click at [448, 249] on select "AGRICULTURE ALCOHOL & TOBACCO CONSTRUCTION MATERIALS METALLURGY EQUIPMENT FOR R…" at bounding box center [617, 270] width 339 height 42
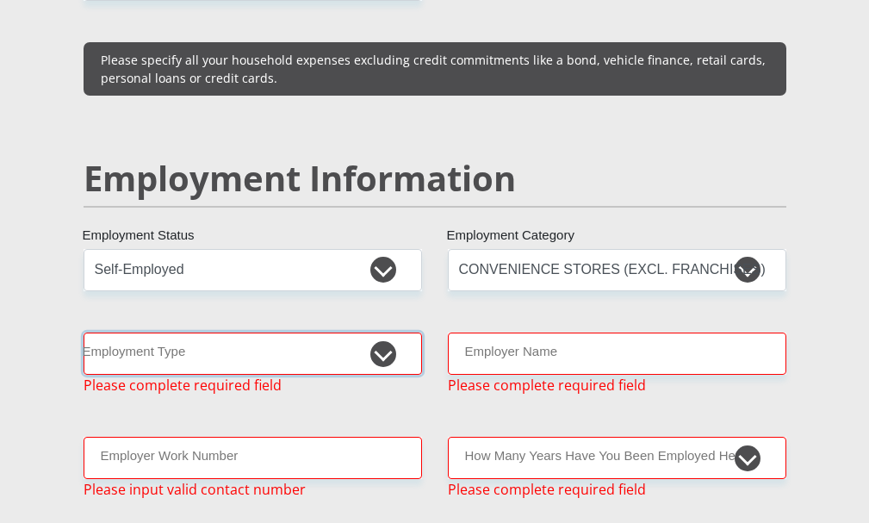
click at [330, 358] on select "College/Lecturer Craft Seller Creative Driver Executive Farmer Forces - Non Com…" at bounding box center [253, 353] width 339 height 42
select select "Executive"
click at [84, 332] on select "College/Lecturer Craft Seller Creative Driver Executive Farmer Forces - Non Com…" at bounding box center [253, 353] width 339 height 42
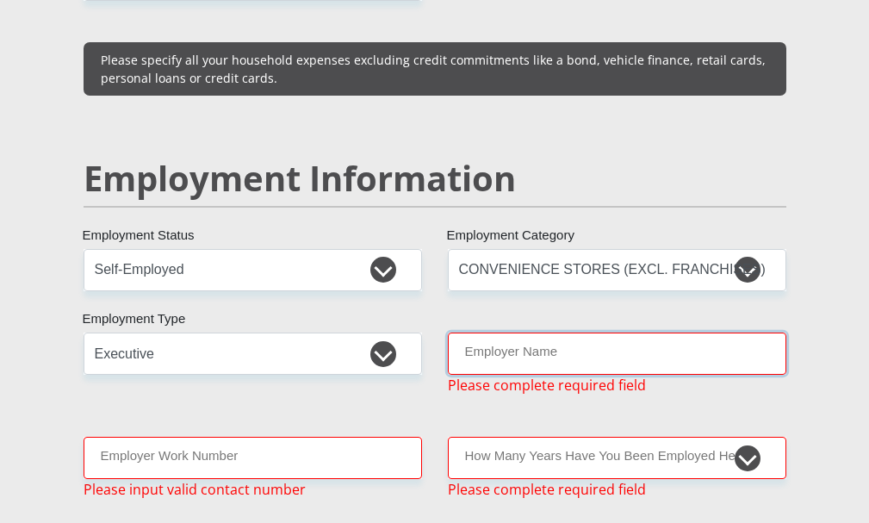
click at [488, 346] on input "Employer Name" at bounding box center [617, 353] width 339 height 42
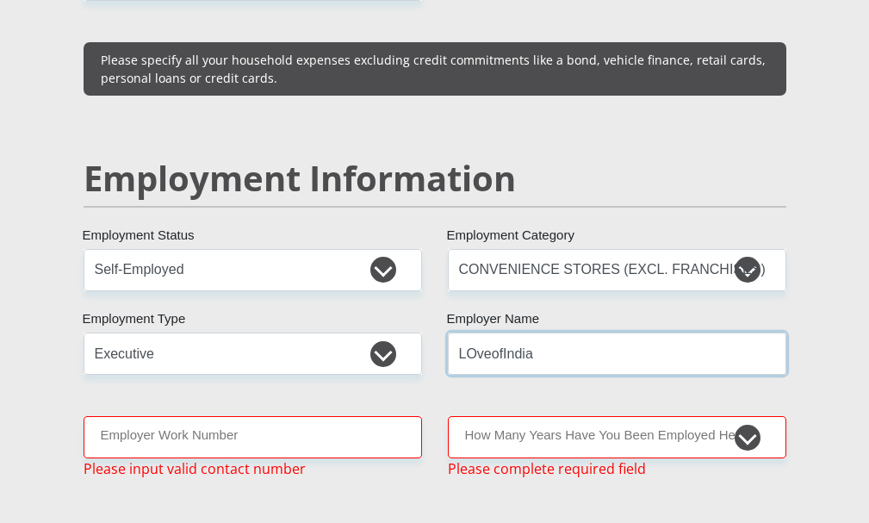
click at [478, 346] on input "LOveofIndia" at bounding box center [617, 353] width 339 height 42
click at [492, 339] on input "LoveofIndia" at bounding box center [617, 353] width 339 height 42
click at [488, 345] on input "LoveofIndia" at bounding box center [617, 353] width 339 height 42
type input "LoveofIndia"
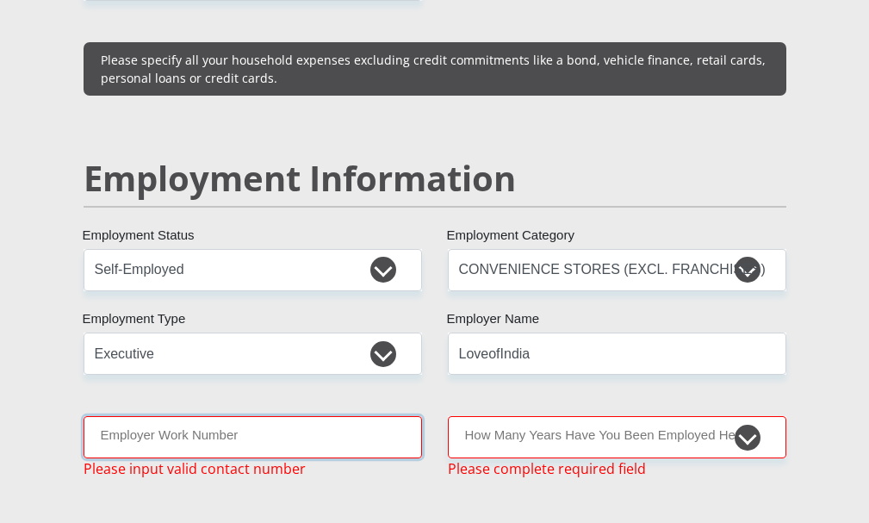
click at [281, 432] on input "Employer Work Number" at bounding box center [253, 437] width 339 height 42
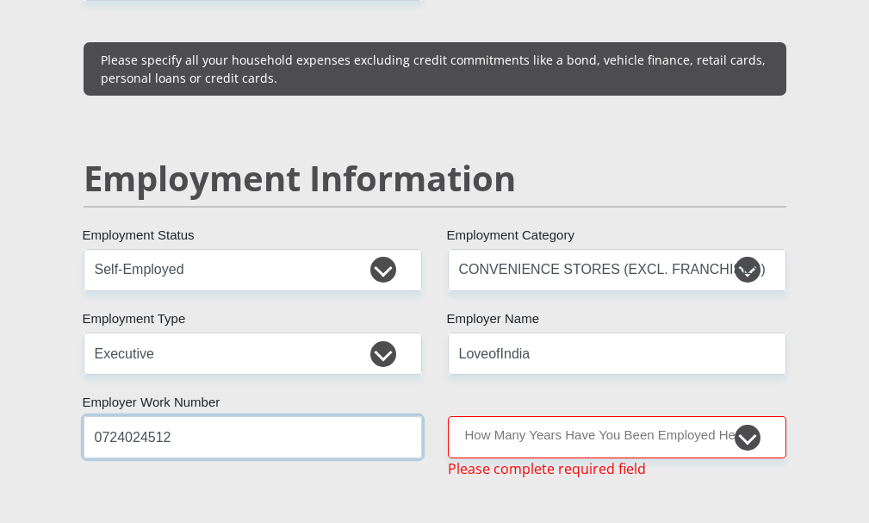
type input "0724024512"
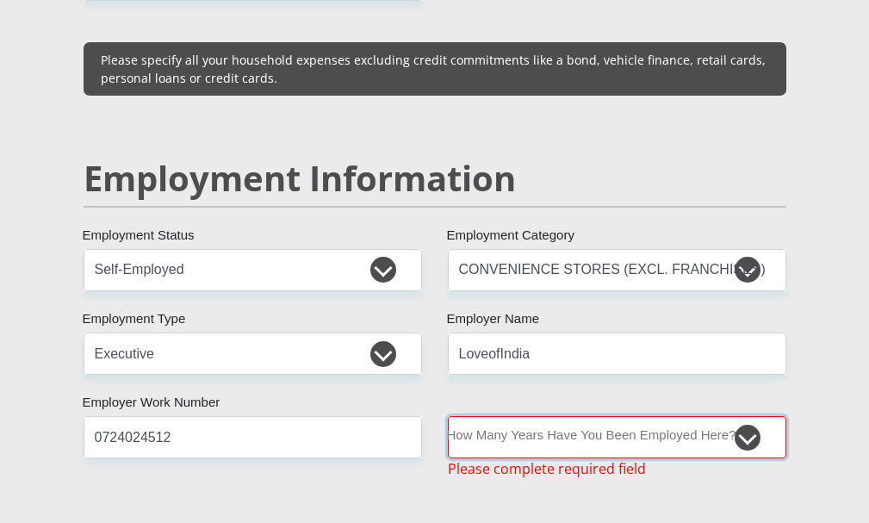
click at [648, 432] on select "less than 1 year 1-3 years 3-5 years 5+ years" at bounding box center [617, 437] width 339 height 42
select select "48"
click at [448, 416] on select "less than 1 year 1-3 years 3-5 years 5+ years" at bounding box center [617, 437] width 339 height 42
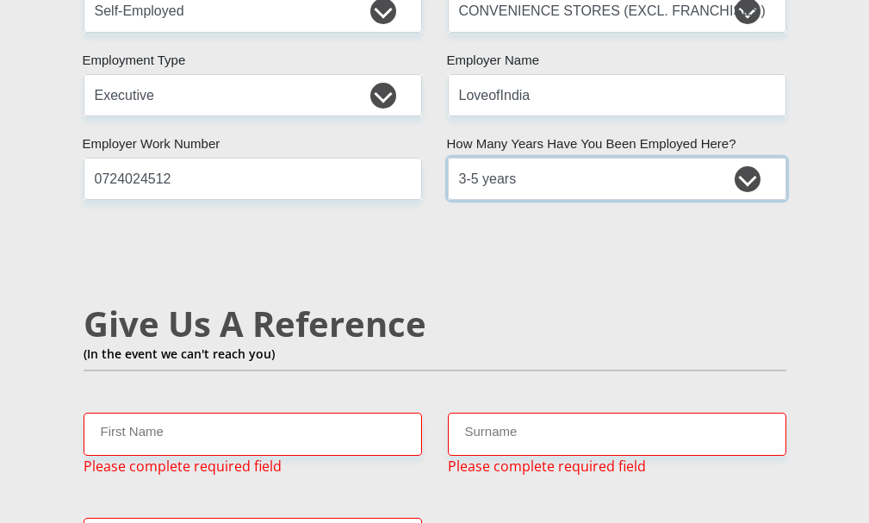
scroll to position [3001, 0]
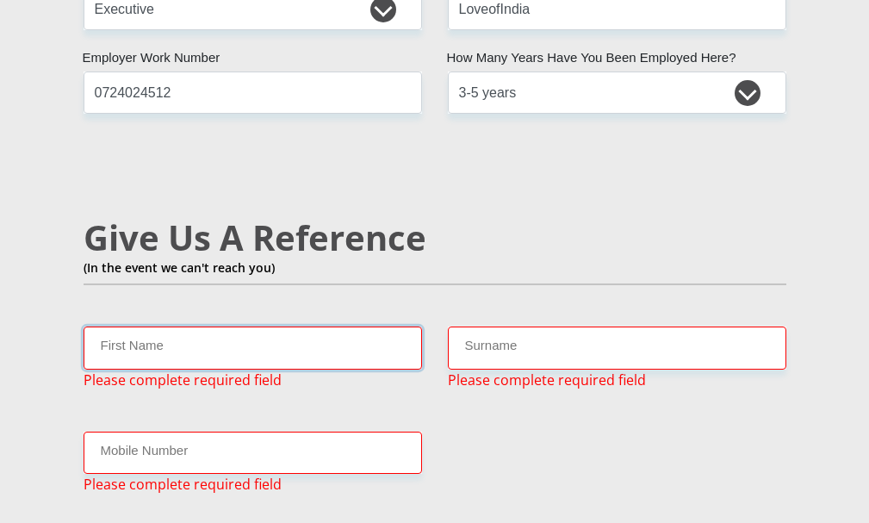
click at [351, 339] on input "First Name" at bounding box center [253, 347] width 339 height 42
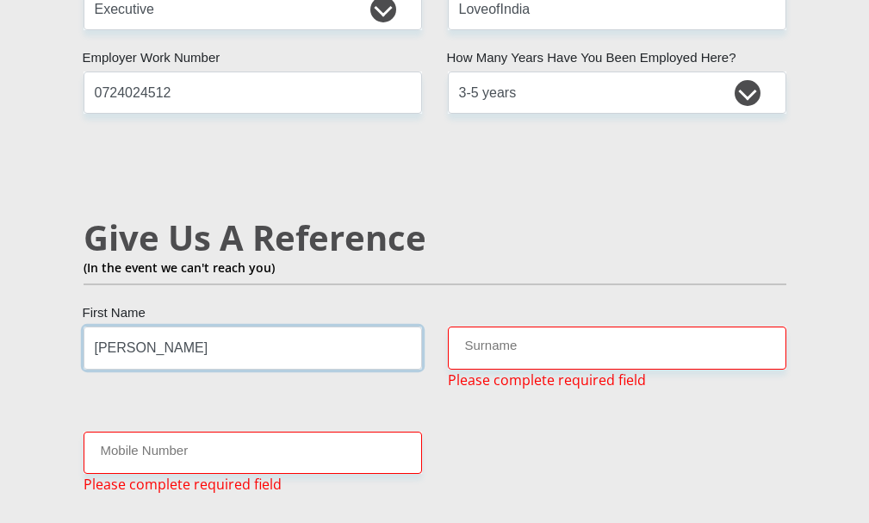
type input "Robin"
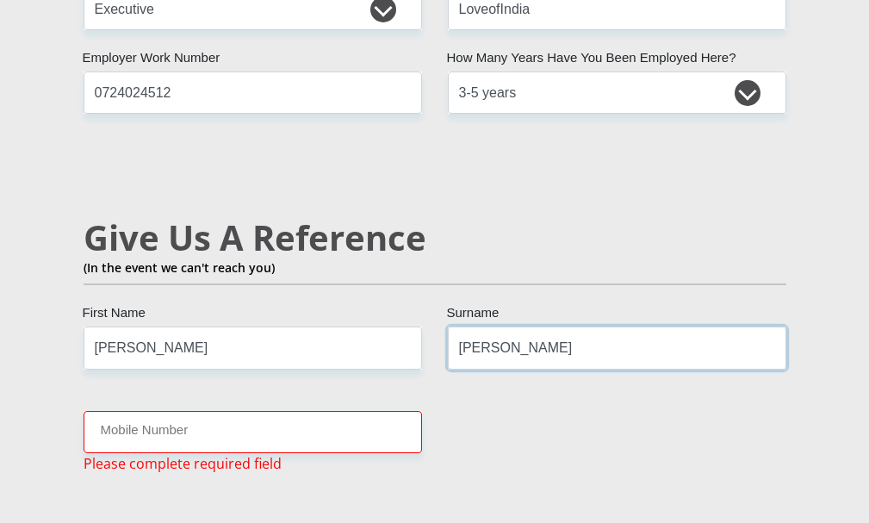
type input "leach"
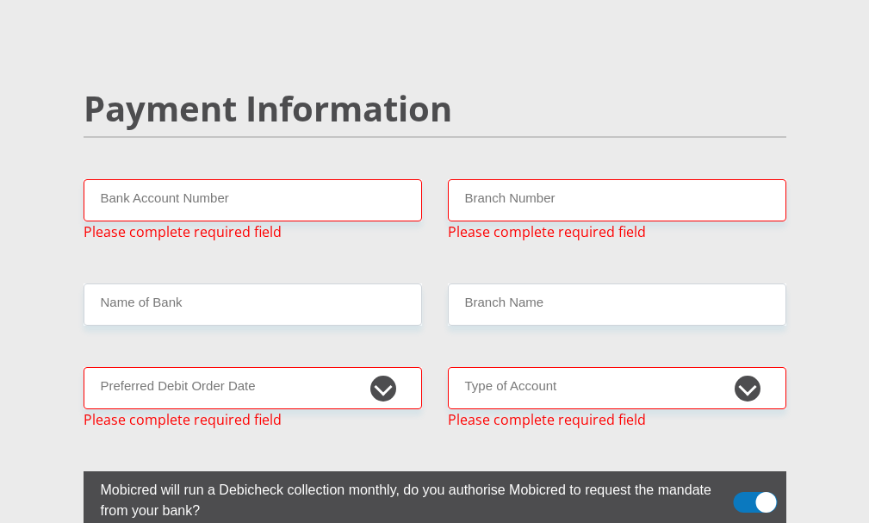
scroll to position [3518, 0]
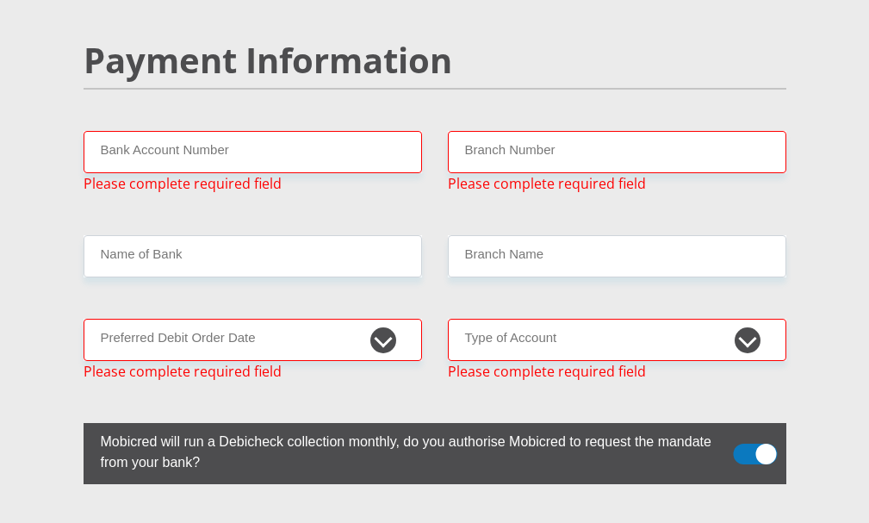
type input "0782796354"
click at [139, 136] on input "Bank Account Number" at bounding box center [253, 152] width 339 height 42
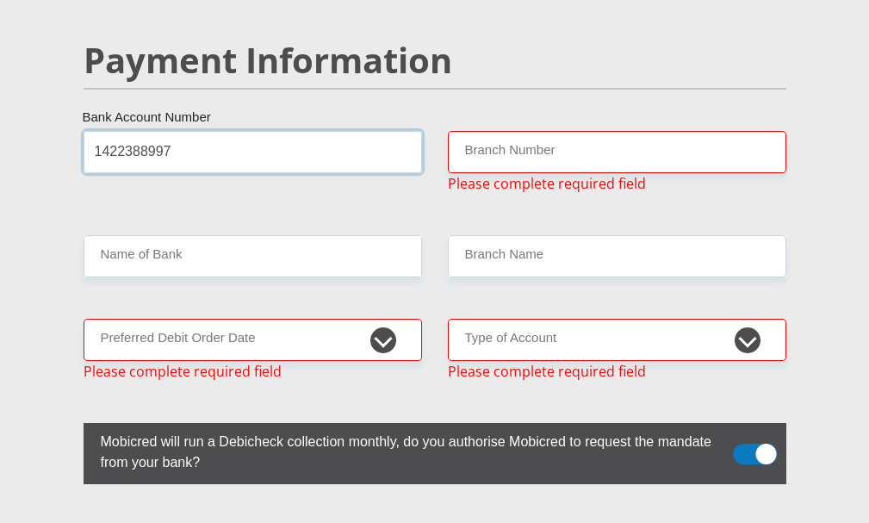
type input "1422388997"
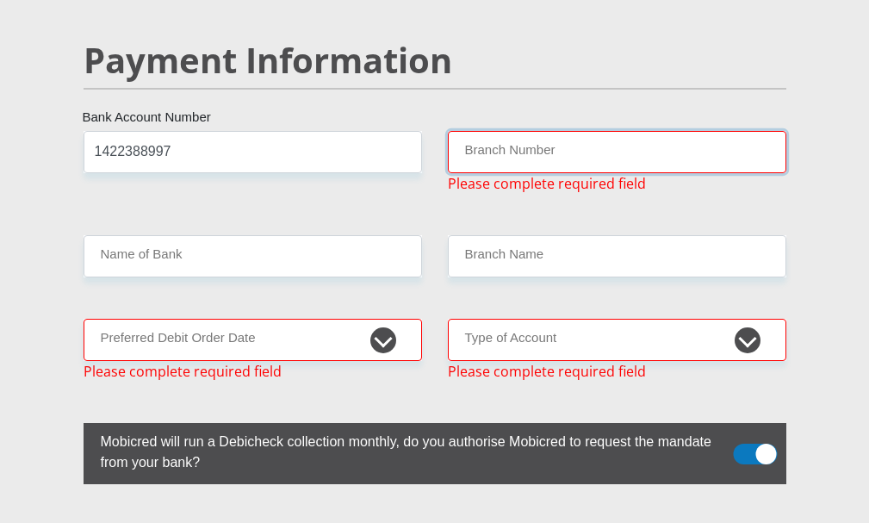
click at [527, 149] on input "Branch Number" at bounding box center [617, 152] width 339 height 42
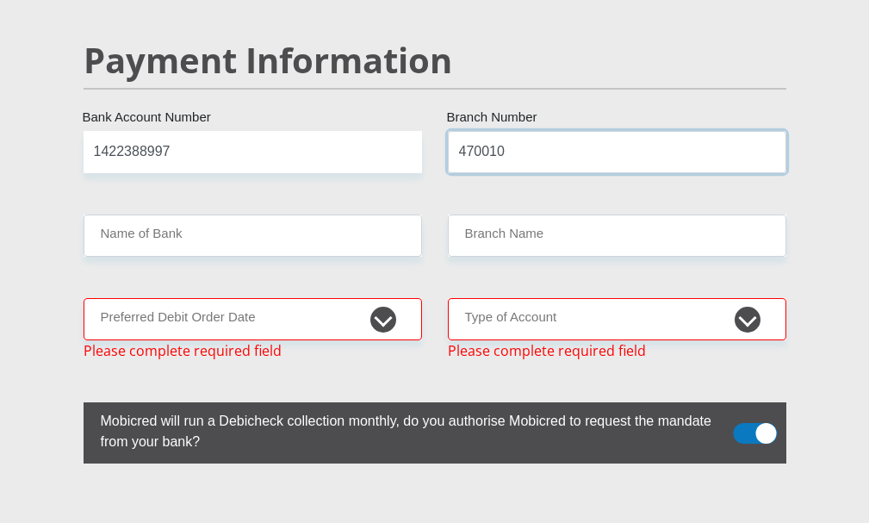
type input "470010"
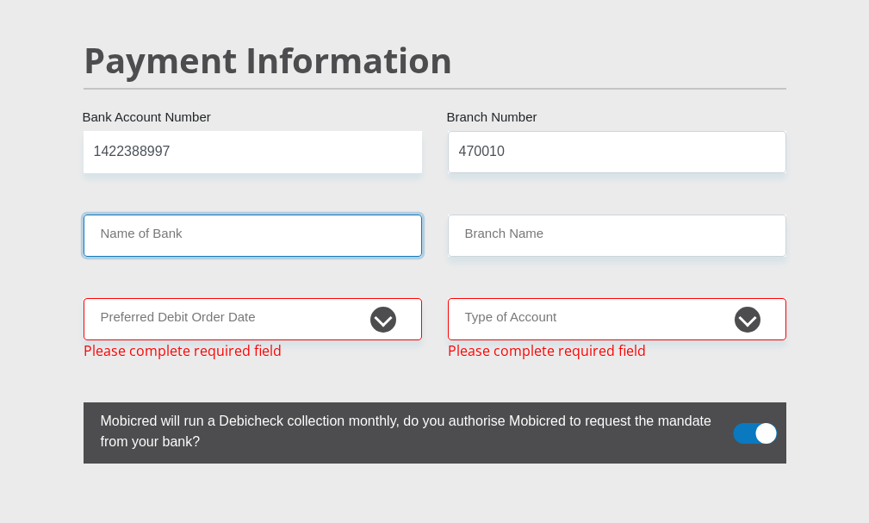
click at [328, 214] on input "Name of Bank" at bounding box center [253, 235] width 339 height 42
type input "CAPITEC BANK LIMITED"
type input "CAPITEC BANK CPC"
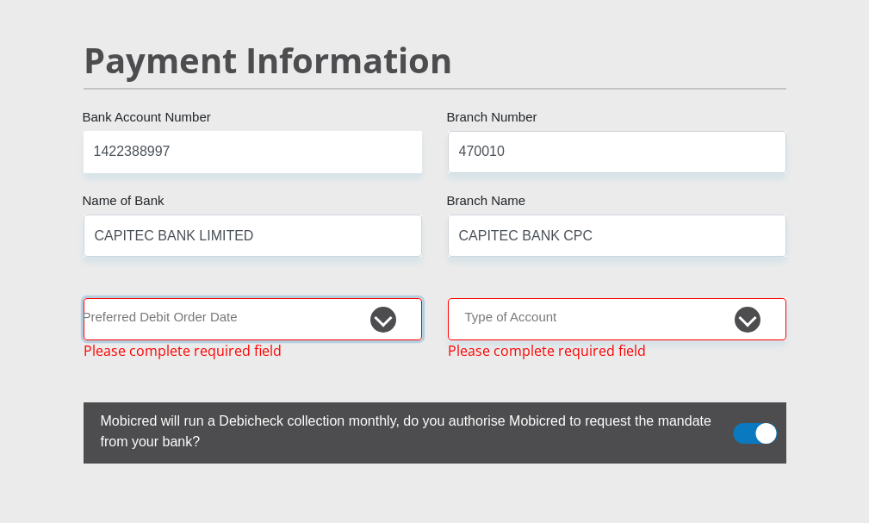
click at [355, 314] on select "1st 2nd 3rd 4th 5th 7th 18th 19th 20th 21st 22nd 23rd 24th 25th 26th 27th 28th …" at bounding box center [253, 319] width 339 height 42
select select "29"
click at [84, 298] on select "1st 2nd 3rd 4th 5th 7th 18th 19th 20th 21st 22nd 23rd 24th 25th 26th 27th 28th …" at bounding box center [253, 319] width 339 height 42
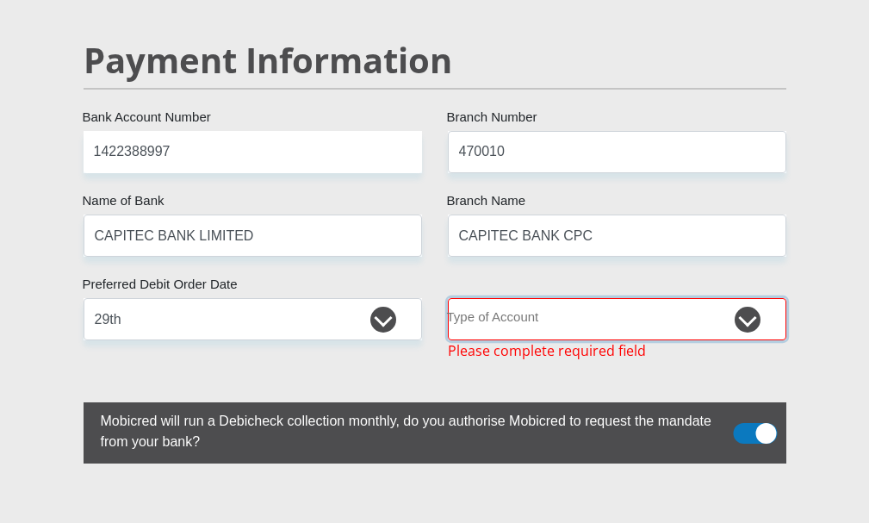
click at [493, 305] on select "Cheque Savings" at bounding box center [617, 319] width 339 height 42
select select "SAV"
click at [448, 298] on select "Cheque Savings" at bounding box center [617, 319] width 339 height 42
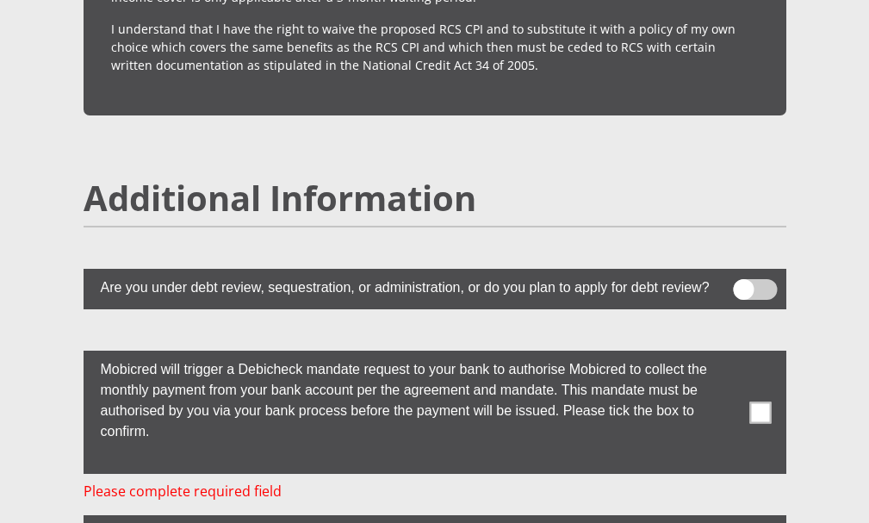
scroll to position [4810, 0]
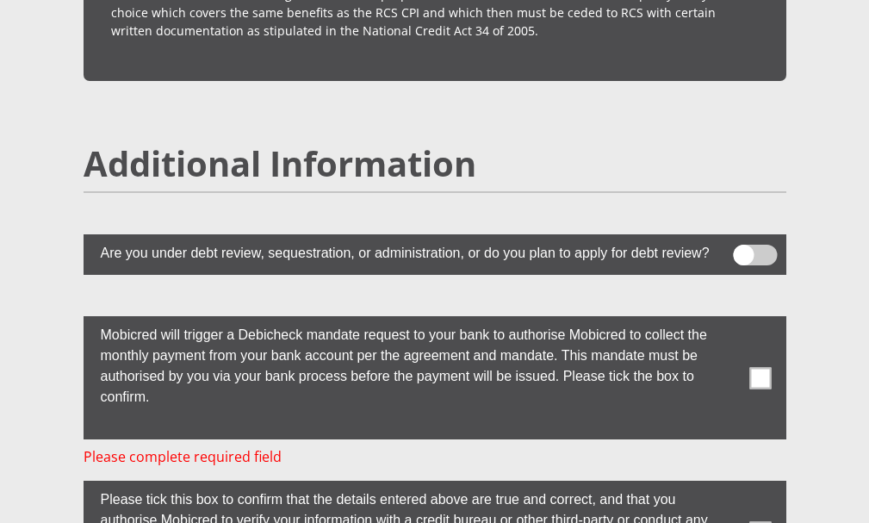
click at [737, 246] on span at bounding box center [755, 255] width 44 height 21
click at [751, 249] on input "checkbox" at bounding box center [751, 249] width 0 height 0
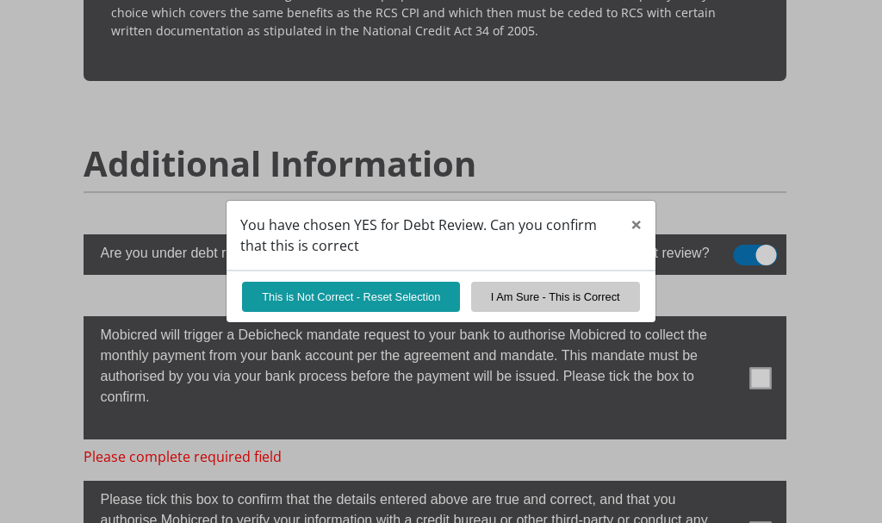
click at [774, 242] on div "You have chosen YES for Debt Review. Can you confirm that this is correct × Thi…" at bounding box center [441, 261] width 882 height 523
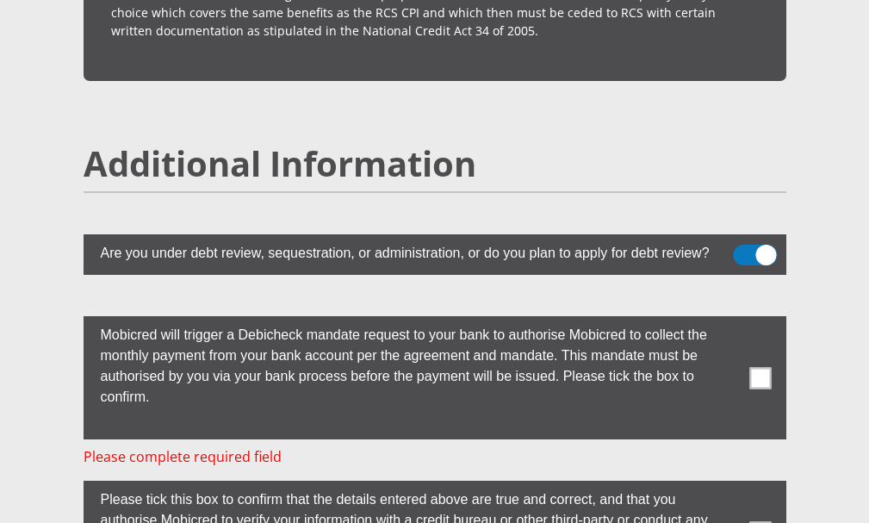
click at [774, 245] on span at bounding box center [755, 255] width 44 height 21
click at [751, 249] on input "checkbox" at bounding box center [751, 249] width 0 height 0
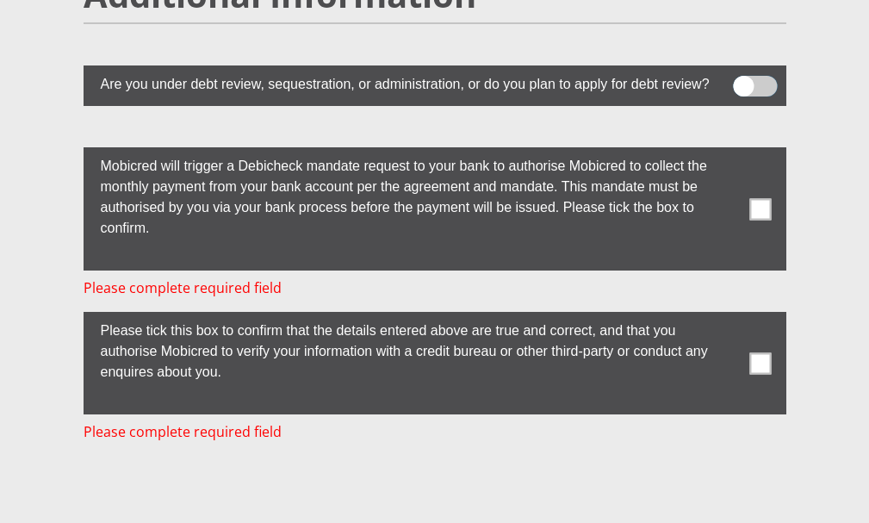
scroll to position [4982, 0]
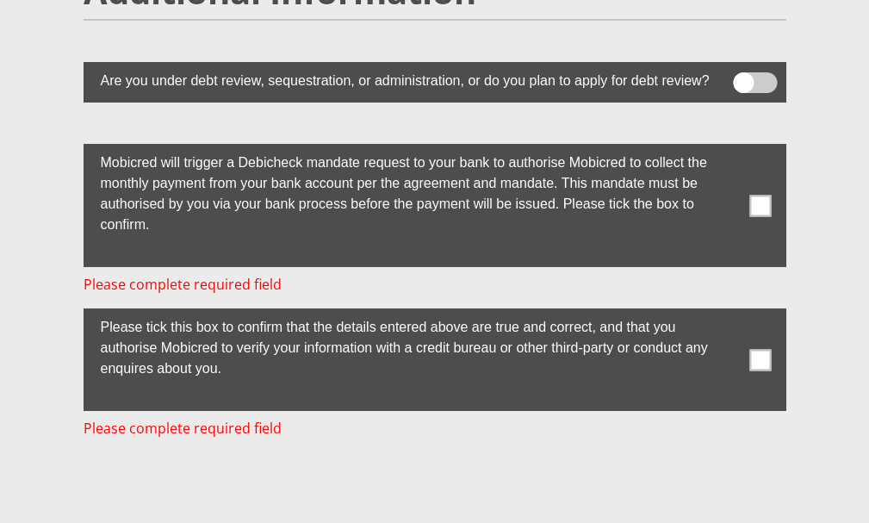
click at [762, 195] on span at bounding box center [760, 206] width 22 height 22
click at [734, 148] on input "checkbox" at bounding box center [734, 148] width 0 height 0
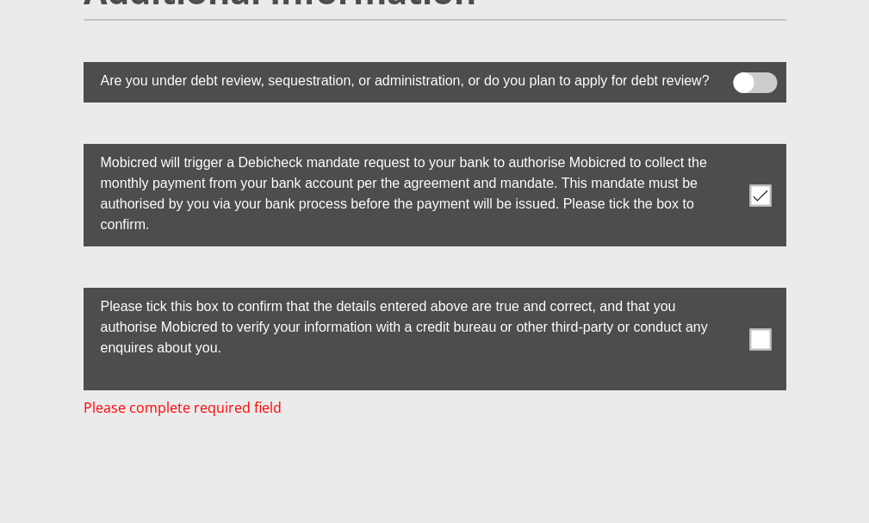
click at [759, 334] on span at bounding box center [760, 339] width 22 height 22
click at [734, 292] on input "checkbox" at bounding box center [734, 292] width 0 height 0
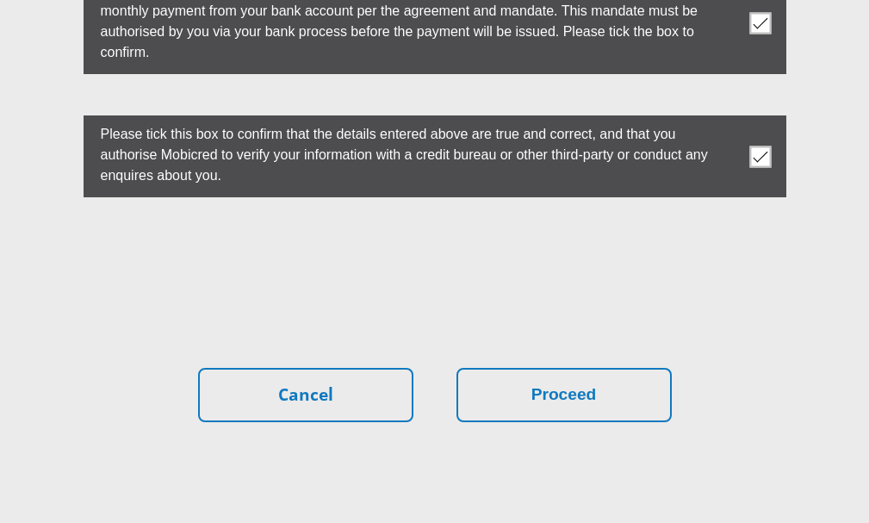
scroll to position [5068, 0]
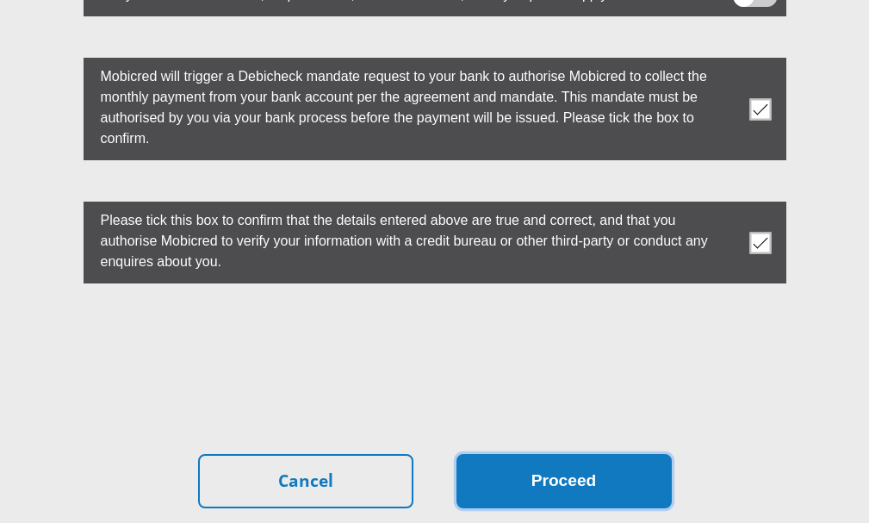
click at [528, 457] on button "Proceed" at bounding box center [564, 481] width 215 height 54
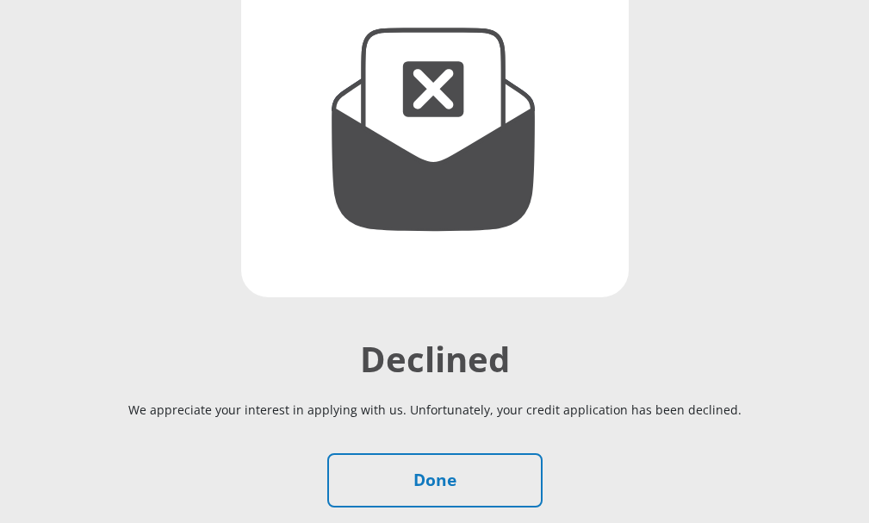
scroll to position [345, 0]
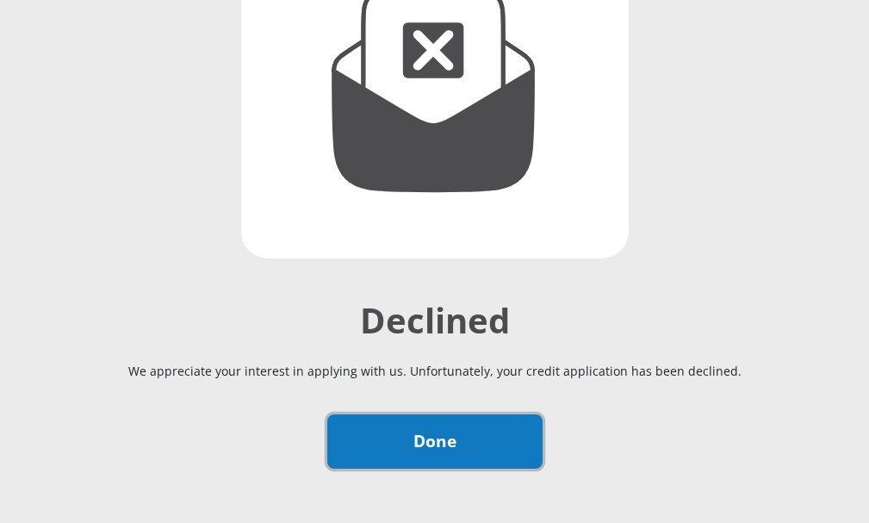
click at [463, 450] on link "Done" at bounding box center [434, 441] width 215 height 54
